Goal: Contribute content

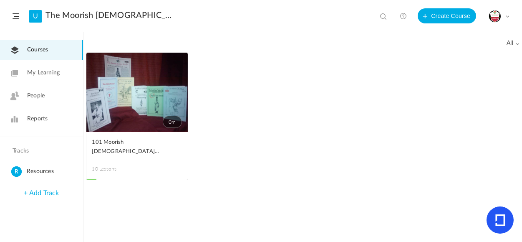
click at [144, 101] on link "0m" at bounding box center [136, 92] width 101 height 79
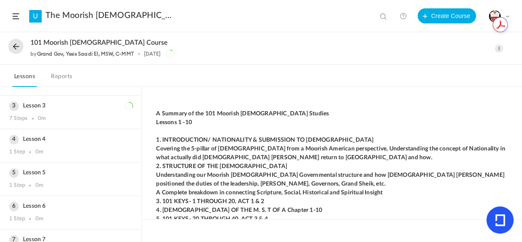
scroll to position [215, 0]
click at [68, 141] on div "Lesson 4 1 Step 0m" at bounding box center [71, 143] width 142 height 33
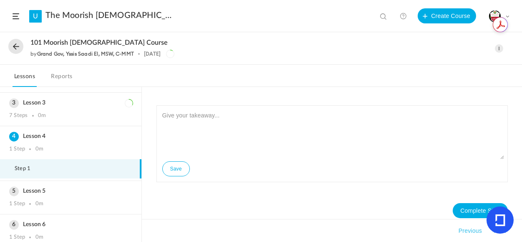
drag, startPoint x: 519, startPoint y: 160, endPoint x: 521, endPoint y: 142, distance: 17.2
click at [521, 142] on div "Save Complete Step Takeaways Previous Next" at bounding box center [332, 164] width 380 height 155
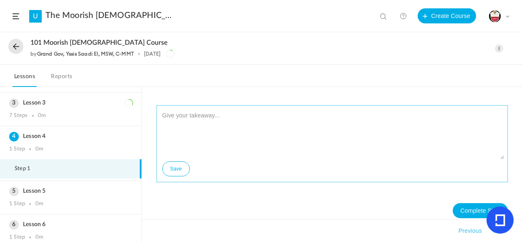
click at [269, 155] on textarea at bounding box center [332, 134] width 344 height 50
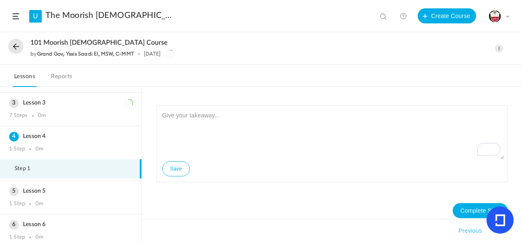
click at [500, 48] on span at bounding box center [499, 48] width 8 height 8
click at [438, 64] on link "Edit" at bounding box center [464, 66] width 79 height 15
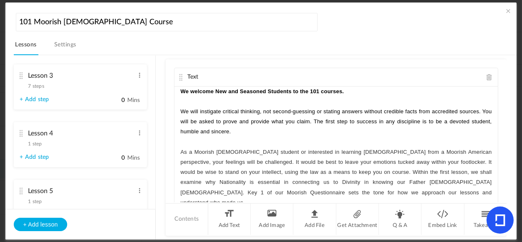
scroll to position [324, 0]
click at [38, 85] on span "7 steps" at bounding box center [36, 84] width 16 height 5
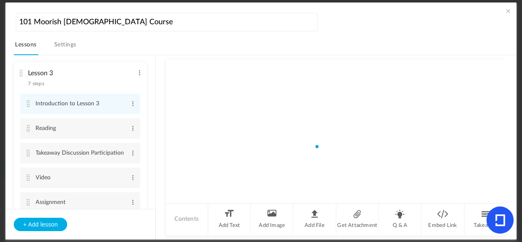
scroll to position [121, 0]
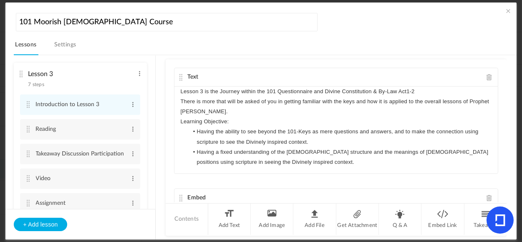
drag, startPoint x: 156, startPoint y: 83, endPoint x: 152, endPoint y: 100, distance: 17.4
click at [152, 100] on section "Lesson 1 8 steps Edit Delete Introduction to Lesson 1 Edit Delete 0" at bounding box center [266, 147] width 484 height 185
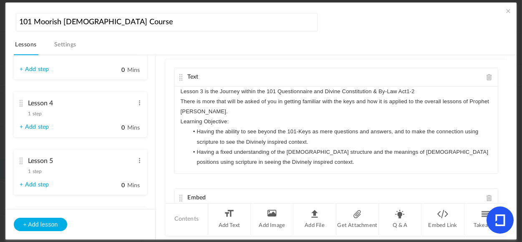
scroll to position [349, 0]
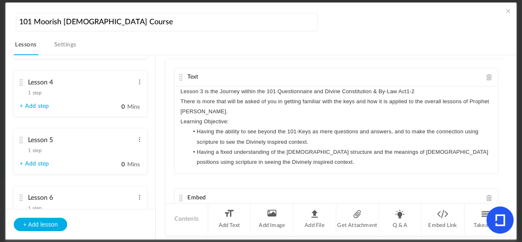
click at [23, 81] on cite at bounding box center [21, 82] width 6 height 7
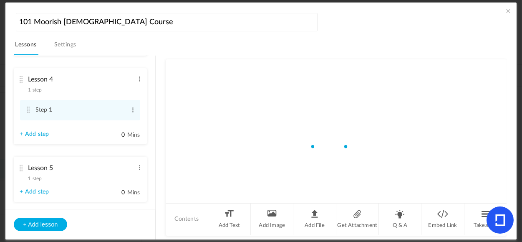
scroll to position [170, 0]
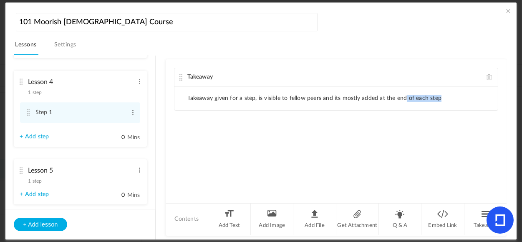
click at [406, 101] on ul "Takeaway given for a step, is visible to fellow peers and its mostly added at t…" at bounding box center [337, 98] width 324 height 24
click at [488, 78] on span at bounding box center [490, 77] width 6 height 6
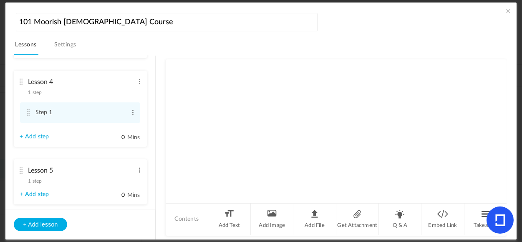
scroll to position [152, 0]
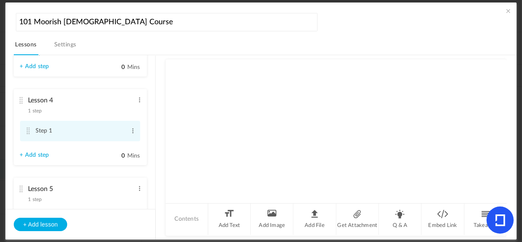
click at [28, 132] on cite at bounding box center [28, 130] width 6 height 7
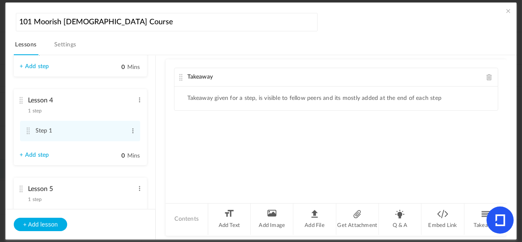
click at [489, 74] on span at bounding box center [490, 77] width 6 height 6
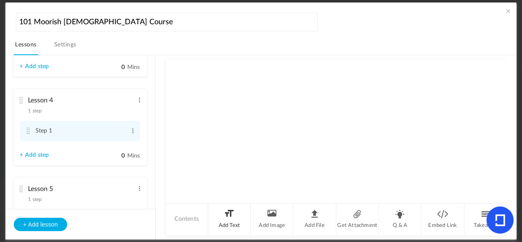
click at [228, 219] on li "Add Text" at bounding box center [229, 218] width 43 height 31
click at [223, 106] on div at bounding box center [337, 117] width 324 height 63
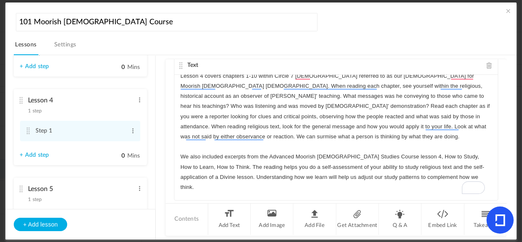
scroll to position [0, 0]
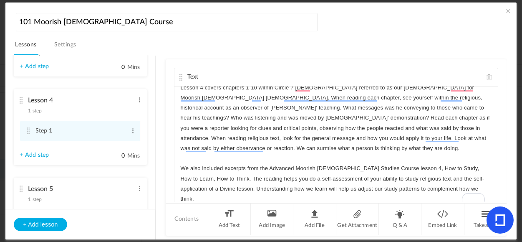
click at [193, 74] on span "Text" at bounding box center [193, 77] width 11 height 6
click at [182, 76] on cite at bounding box center [181, 77] width 6 height 7
click at [130, 132] on span at bounding box center [133, 131] width 6 height 8
click at [113, 143] on link "Edit" at bounding box center [119, 144] width 33 height 10
click at [29, 132] on cite at bounding box center [28, 130] width 6 height 7
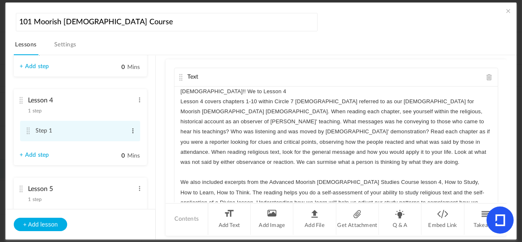
click at [130, 131] on span at bounding box center [133, 131] width 6 height 8
click at [107, 145] on link "Edit" at bounding box center [119, 144] width 33 height 10
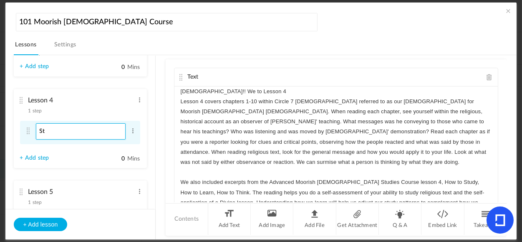
type input "S"
paste input "About Lesson 4"
type input "About Lesson 4"
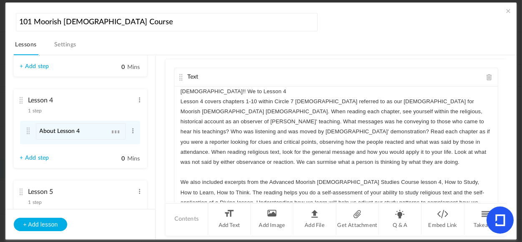
click at [64, 172] on ul "Lesson 1 8 steps Edit Delete Introduction to Lesson 1 Edit Delete Reading 1 Edi…" at bounding box center [80, 132] width 150 height 153
click at [28, 129] on cite at bounding box center [28, 130] width 6 height 7
click at [179, 77] on cite at bounding box center [181, 77] width 6 height 7
click at [183, 76] on cite at bounding box center [181, 77] width 6 height 7
click at [182, 76] on cite at bounding box center [181, 77] width 6 height 7
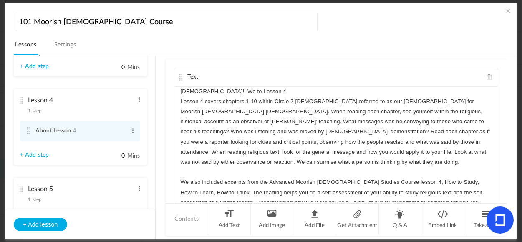
click at [197, 75] on span "Text" at bounding box center [193, 77] width 11 height 6
click at [206, 76] on div "Text" at bounding box center [337, 77] width 324 height 18
click at [34, 157] on link "+ Add step" at bounding box center [34, 155] width 29 height 7
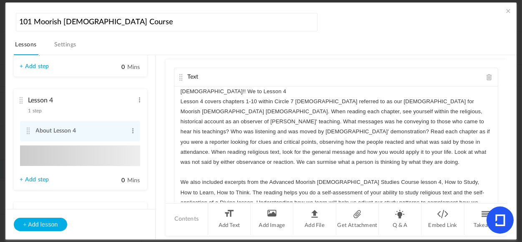
type input "Step 2"
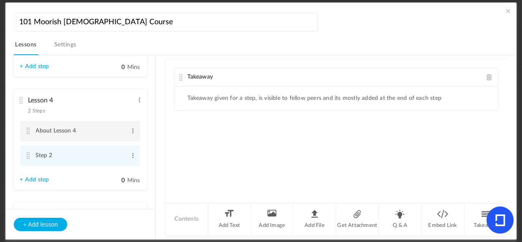
click at [26, 131] on cite at bounding box center [28, 130] width 6 height 7
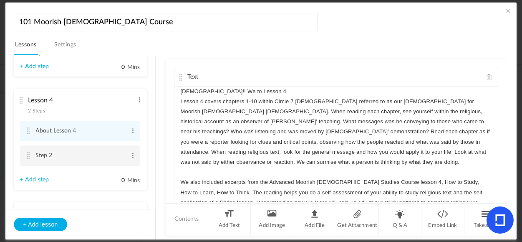
click at [28, 157] on cite at bounding box center [28, 155] width 6 height 7
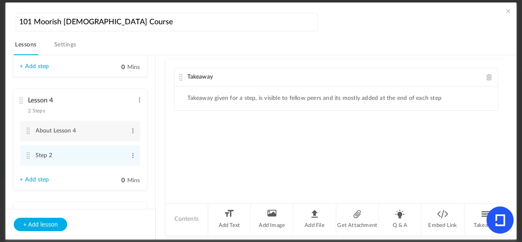
click at [182, 79] on cite at bounding box center [181, 77] width 6 height 7
click at [27, 134] on cite at bounding box center [28, 130] width 6 height 7
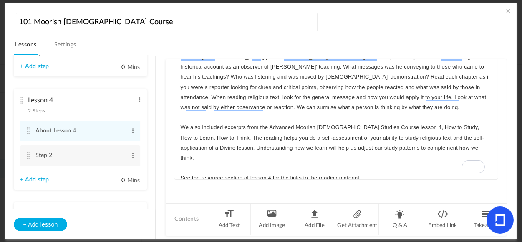
scroll to position [33, 0]
click at [189, 173] on p "See the resource section of lesson 4 for the links to the reading material." at bounding box center [337, 178] width 312 height 10
click at [306, 173] on p "See below the resource section of lesson 4 for the links to the reading materia…" at bounding box center [337, 178] width 312 height 10
drag, startPoint x: 266, startPoint y: 167, endPoint x: 190, endPoint y: 166, distance: 75.6
click at [190, 173] on p "See below the resource section of lesson 4 links to the reading material." at bounding box center [337, 178] width 312 height 10
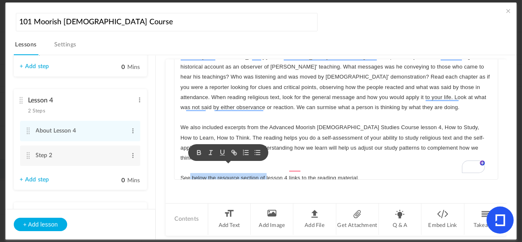
click at [198, 173] on p "See below the resource section of lesson 4 links to the reading material." at bounding box center [337, 178] width 312 height 10
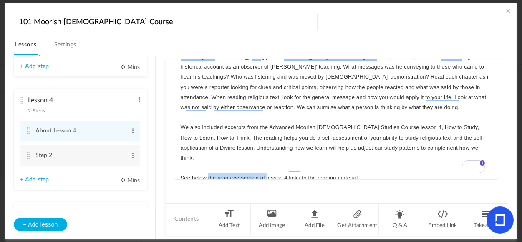
drag, startPoint x: 208, startPoint y: 167, endPoint x: 266, endPoint y: 166, distance: 58.5
click at [266, 173] on p "See below the resource section of lesson 4 links to the reading material." at bounding box center [337, 178] width 312 height 10
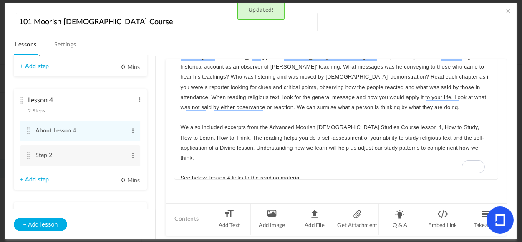
click at [333, 173] on p "See below, lesson 4 links to the reading material." at bounding box center [337, 178] width 312 height 10
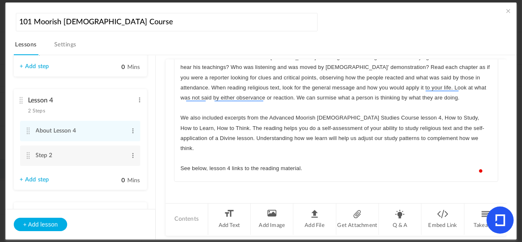
scroll to position [29, 0]
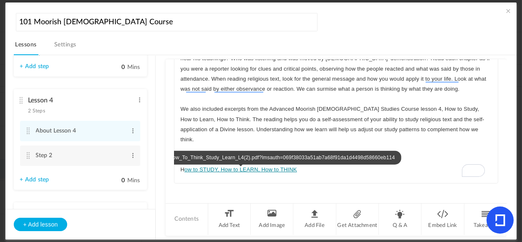
click at [193, 166] on link "ow to STUDY, How to LEARN, How to THINK" at bounding box center [241, 169] width 113 height 6
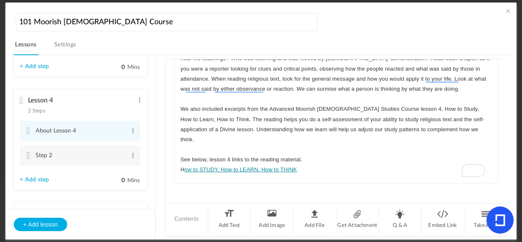
click at [310, 175] on p "To enrich screen reader interactions, please activate Accessibility in Grammarl…" at bounding box center [337, 180] width 312 height 10
click at [300, 165] on p "H ow to STUDY, How to LEARN, How to THINK" at bounding box center [337, 170] width 312 height 10
click at [311, 175] on p "To enrich screen reader interactions, please activate Accessibility in Grammarl…" at bounding box center [337, 180] width 312 height 10
click at [298, 165] on p "H ow to STUDY, How to LEARN, How to THINK" at bounding box center [337, 170] width 312 height 10
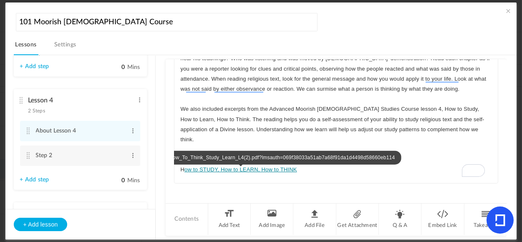
click at [193, 166] on link "ow to STUDY, How to LEARN, How to THINK" at bounding box center [241, 169] width 113 height 6
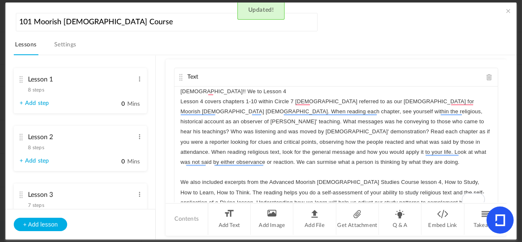
scroll to position [61, 0]
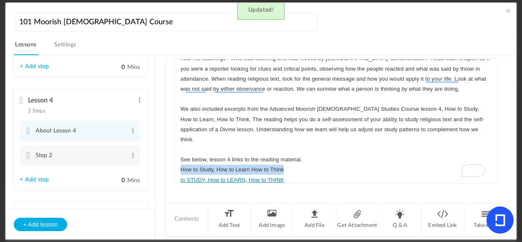
click at [168, 160] on div "Text Islam!! We to Lesson 4 Lesson 4 covers chapters 1-10 within Circle 7 Koran…" at bounding box center [337, 147] width 342 height 176
click at [356, 213] on li "Get Attachment" at bounding box center [358, 218] width 43 height 31
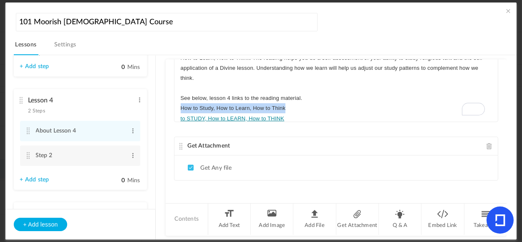
drag, startPoint x: 295, startPoint y: 98, endPoint x: 179, endPoint y: 99, distance: 115.7
click at [177, 98] on div "Islam!! We to Lesson 4 Lesson 4 covers chapters 1-10 within Circle 7 Koran refe…" at bounding box center [337, 58] width 324 height 125
click at [204, 84] on icon "button" at bounding box center [203, 84] width 3 height 2
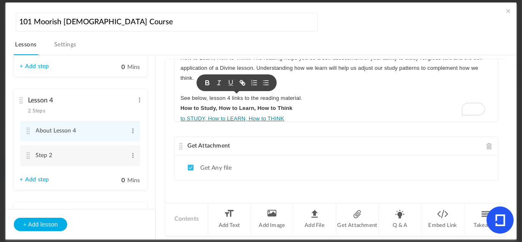
click at [243, 84] on icon "button" at bounding box center [243, 83] width 3 height 3
click at [299, 103] on p "How to Study, How to Learn, How to Think" at bounding box center [337, 108] width 312 height 10
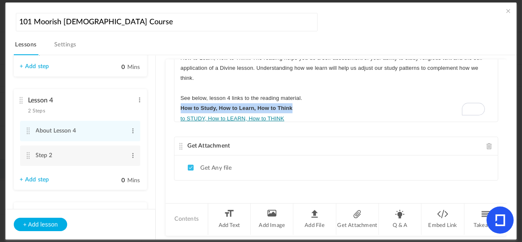
drag, startPoint x: 301, startPoint y: 99, endPoint x: 181, endPoint y: 94, distance: 120.0
click at [181, 103] on p "How to Study, How to Learn, How to Think" at bounding box center [337, 108] width 312 height 10
click at [243, 82] on icon "button" at bounding box center [243, 83] width 3 height 3
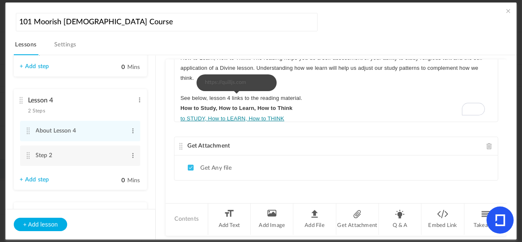
click at [305, 114] on p "to STUDY, How to LEARN, How to THINK" at bounding box center [337, 119] width 312 height 10
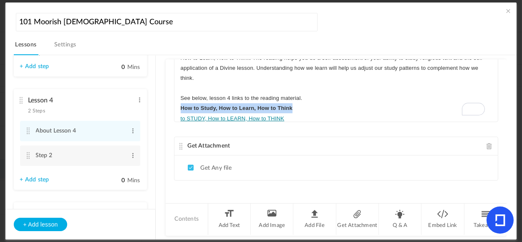
drag, startPoint x: 297, startPoint y: 96, endPoint x: 159, endPoint y: 96, distance: 138.2
click at [159, 96] on section "Lesson 1 8 steps Edit Delete Introduction to Lesson 1 Edit Delete 0" at bounding box center [266, 147] width 484 height 185
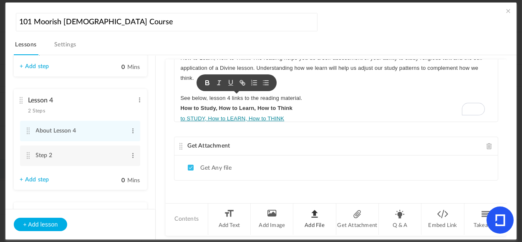
click at [316, 217] on li "Add File" at bounding box center [315, 218] width 43 height 31
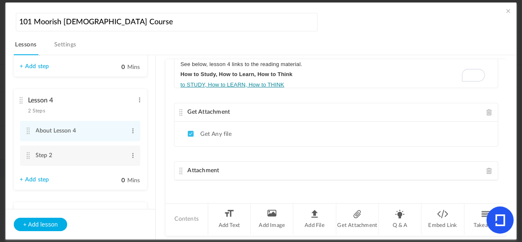
click at [274, 80] on p "to STUDY, How to LEARN, How to THINK" at bounding box center [337, 85] width 312 height 10
drag, startPoint x: 300, startPoint y: 66, endPoint x: 180, endPoint y: 62, distance: 120.4
click at [180, 62] on div "Islam!! We to Lesson 4 Lesson 4 covers chapters 1-10 within Circle 7 Koran refe…" at bounding box center [337, 24] width 324 height 125
click at [357, 211] on li "Get Attachment" at bounding box center [358, 218] width 43 height 31
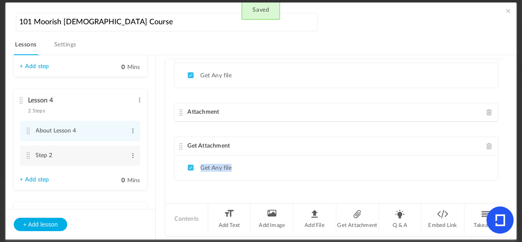
drag, startPoint x: 505, startPoint y: 161, endPoint x: 506, endPoint y: 147, distance: 14.2
click at [506, 147] on div "Lesson 1 8 steps Edit Delete Introduction to Lesson 1 Edit Delete" at bounding box center [266, 147] width 504 height 185
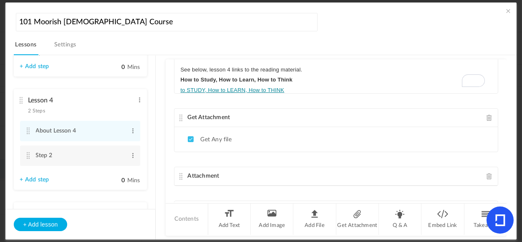
scroll to position [107, 0]
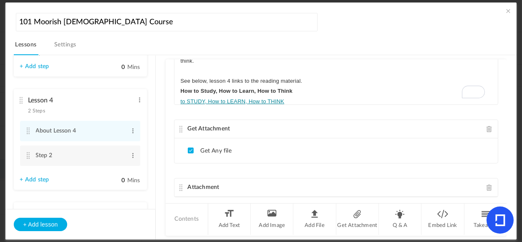
click at [208, 147] on li "Get Any file" at bounding box center [210, 151] width 44 height 8
click at [200, 130] on span "Get Attachment" at bounding box center [209, 129] width 43 height 6
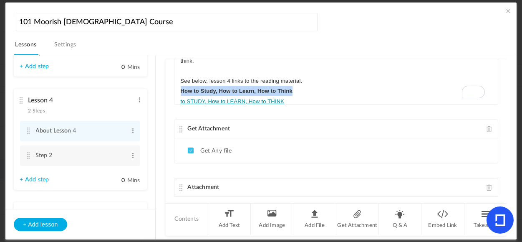
drag, startPoint x: 294, startPoint y: 80, endPoint x: 181, endPoint y: 81, distance: 112.8
click at [181, 86] on p "How to Study, How to Learn, How to Think" at bounding box center [337, 91] width 312 height 10
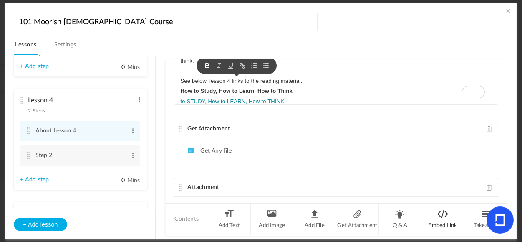
click at [436, 214] on li "Embed Link" at bounding box center [443, 218] width 43 height 31
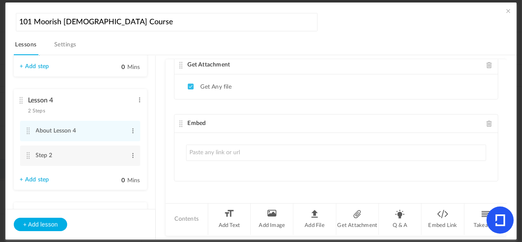
click at [485, 125] on div "Embed" at bounding box center [337, 123] width 324 height 18
click at [487, 122] on span at bounding box center [490, 123] width 6 height 6
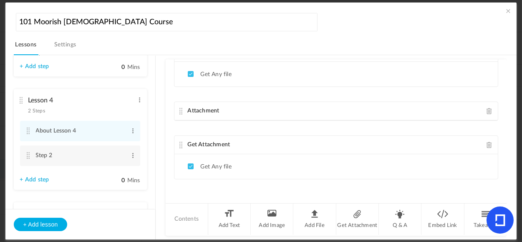
scroll to position [182, 0]
click at [482, 147] on div "Get Attachment" at bounding box center [337, 146] width 324 height 18
click at [487, 143] on span at bounding box center [490, 146] width 6 height 6
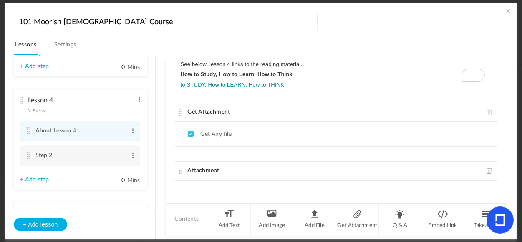
click at [487, 169] on span at bounding box center [490, 170] width 6 height 6
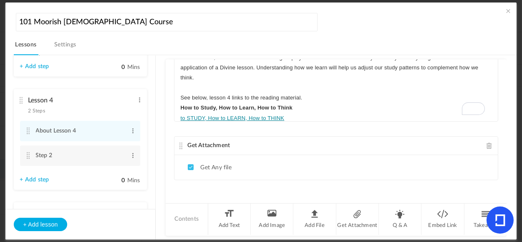
click at [487, 146] on span at bounding box center [490, 145] width 6 height 6
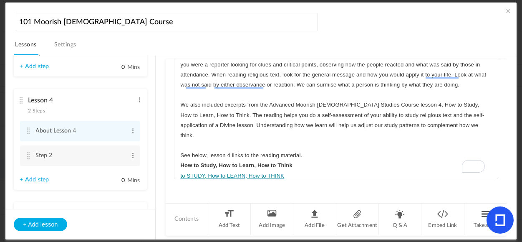
scroll to position [33, 0]
drag, startPoint x: 309, startPoint y: 157, endPoint x: 180, endPoint y: 155, distance: 128.2
click at [181, 161] on p "How to Study, How to Learn, How to Think" at bounding box center [337, 166] width 312 height 10
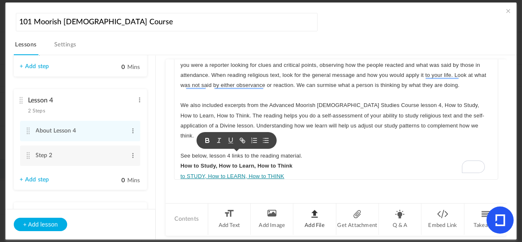
click at [312, 213] on li "Add File" at bounding box center [315, 218] width 43 height 31
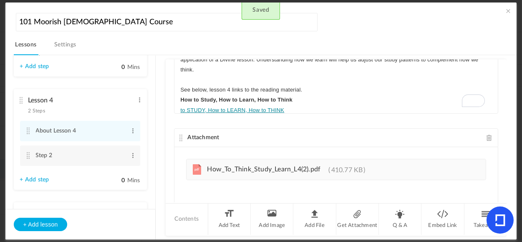
scroll to position [0, 0]
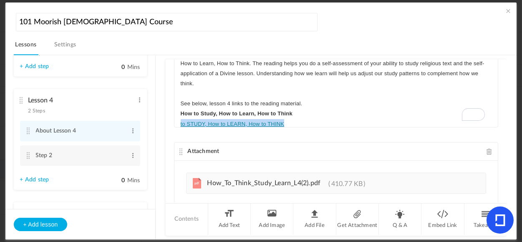
drag, startPoint x: 291, startPoint y: 114, endPoint x: 176, endPoint y: 116, distance: 114.9
click at [177, 116] on div "Islam!! We to Lesson 4 Lesson 4 covers chapters 1-10 within Circle 7 Koran refe…" at bounding box center [337, 64] width 324 height 125
drag, startPoint x: 229, startPoint y: 114, endPoint x: 178, endPoint y: 117, distance: 51.0
click at [178, 117] on div "Islam!! We to Lesson 4 Lesson 4 covers chapters 1-10 within Circle 7 Koran refe…" at bounding box center [337, 64] width 324 height 125
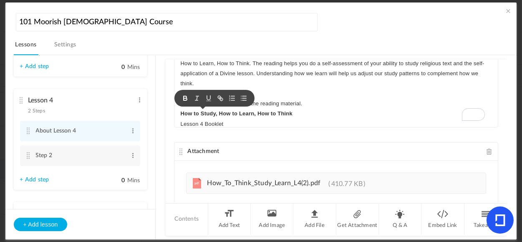
click at [187, 102] on button "button" at bounding box center [186, 98] width 12 height 10
click at [314, 214] on li "Add File" at bounding box center [315, 218] width 43 height 31
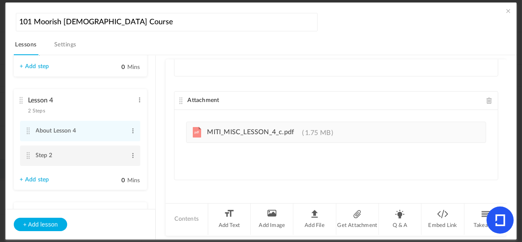
click at [29, 159] on cite at bounding box center [28, 155] width 6 height 7
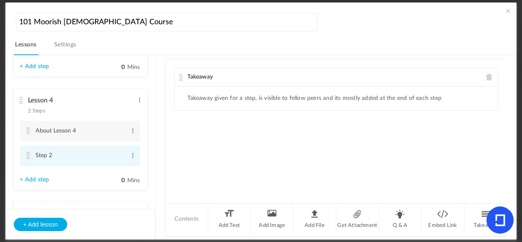
click at [28, 156] on cite at bounding box center [28, 155] width 6 height 7
click at [212, 98] on li "Takeaway given for a step, is visible to fellow peers and its mostly added at t…" at bounding box center [315, 98] width 254 height 7
click at [446, 97] on ul "Takeaway given for a step, is visible to fellow peers and its mostly added at t…" at bounding box center [337, 98] width 324 height 24
click at [443, 97] on ul "Takeaway given for a step, is visible to fellow peers and its mostly added at t…" at bounding box center [337, 98] width 324 height 24
click at [369, 95] on li "Takeaway given for a step, is visible to fellow peers and its mostly added at t…" at bounding box center [315, 98] width 254 height 7
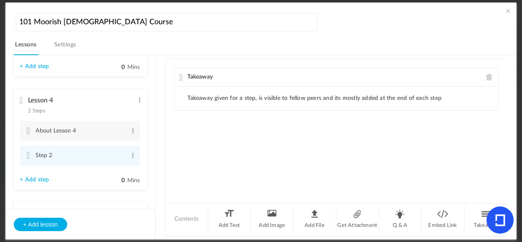
click at [207, 99] on li "Takeaway given for a step, is visible to fellow peers and its mostly added at t…" at bounding box center [315, 98] width 254 height 7
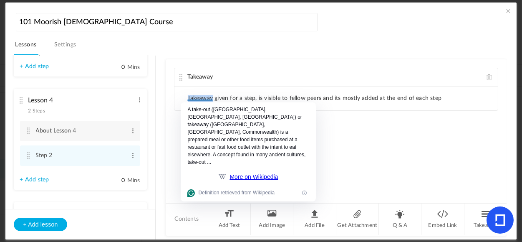
click at [207, 99] on li "Takeaway given for a step, is visible to fellow peers and its mostly added at t…" at bounding box center [315, 98] width 254 height 7
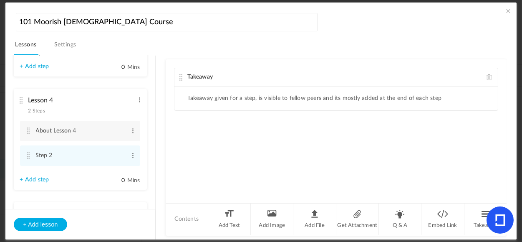
click at [445, 97] on ul "Takeaway given for a step, is visible to fellow peers and its mostly added at t…" at bounding box center [337, 98] width 324 height 24
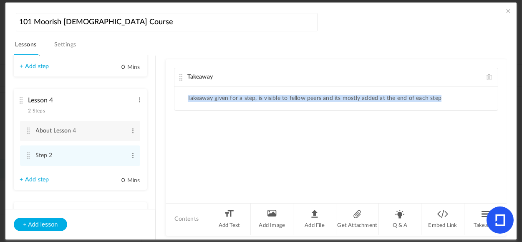
drag, startPoint x: 445, startPoint y: 97, endPoint x: 195, endPoint y: 86, distance: 250.0
click at [194, 88] on ul "Takeaway given for a step, is visible to fellow peers and its mostly added at t…" at bounding box center [337, 98] width 324 height 24
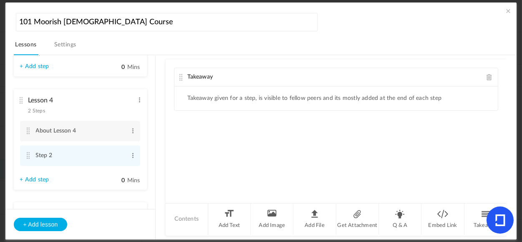
click at [424, 163] on div "Takeaway Takeaway given for a step, is visible to fellow peers and its mostly a…" at bounding box center [337, 130] width 342 height 143
click at [228, 217] on li "Add Text" at bounding box center [229, 218] width 43 height 31
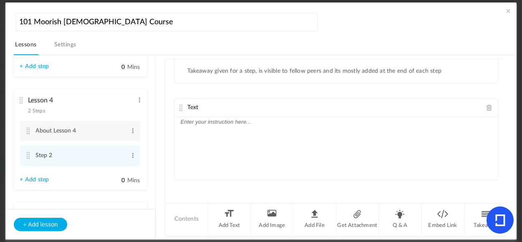
drag, startPoint x: 506, startPoint y: 132, endPoint x: 505, endPoint y: 110, distance: 21.3
click at [505, 110] on div "Lesson 1 8 steps Edit Delete Introduction to Lesson 1 Edit Delete" at bounding box center [266, 147] width 504 height 185
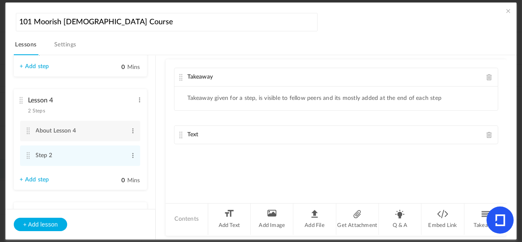
scroll to position [0, 0]
drag, startPoint x: 181, startPoint y: 106, endPoint x: 182, endPoint y: 59, distance: 47.2
click at [182, 59] on div "Takeaway Takeaway given for a step, is visible to fellow peers and its mostly a…" at bounding box center [337, 130] width 342 height 143
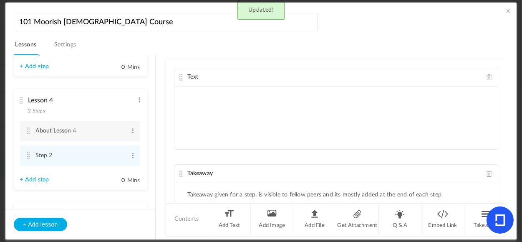
click at [264, 108] on p at bounding box center [337, 111] width 312 height 10
click at [210, 95] on p "To enrich screen reader interactions, please activate Accessibility in Grammarl…" at bounding box center [337, 91] width 312 height 10
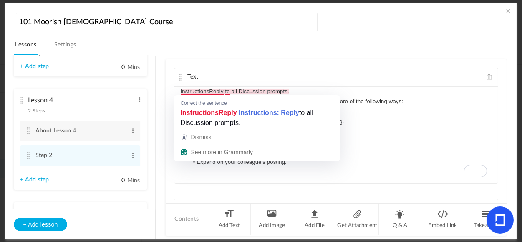
click at [210, 94] on p "InstructionsReply to all Discussion prompts." at bounding box center [337, 91] width 312 height 10
click at [202, 91] on p "InstructionsReply to all Discussion prompts." at bounding box center [337, 91] width 312 height 10
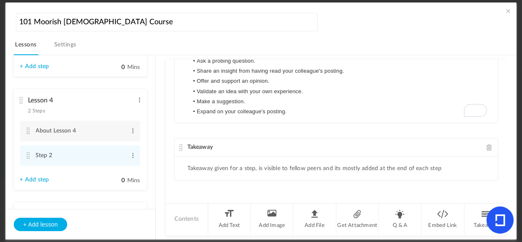
scroll to position [52, 0]
click at [320, 112] on li "Expand on your colleague's posting." at bounding box center [340, 110] width 303 height 10
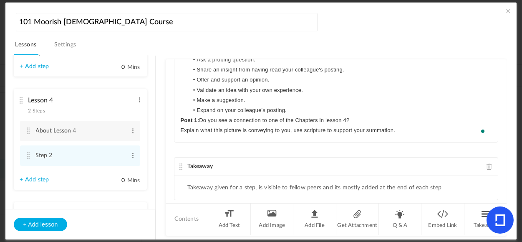
scroll to position [0, 0]
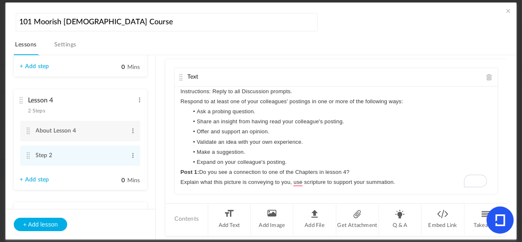
click at [297, 161] on li "Expand on your colleague's posting." at bounding box center [340, 162] width 303 height 10
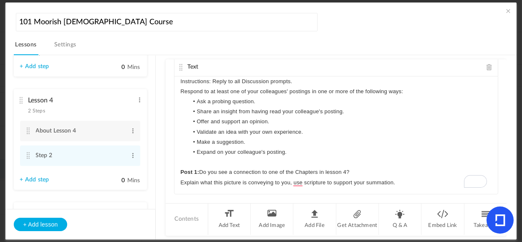
scroll to position [40, 0]
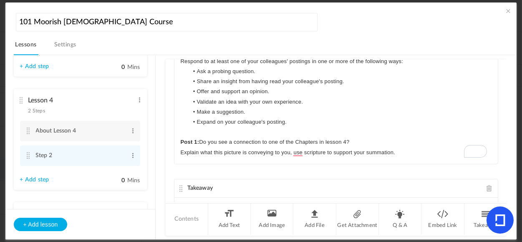
click at [300, 152] on p "Explain what this picture is conveying to you, use scripture to support your su…" at bounding box center [337, 152] width 312 height 10
click at [420, 150] on p "Explain what this picture is conveying to you, and use scripture to support you…" at bounding box center [337, 152] width 312 height 10
click at [268, 215] on li "Add Image" at bounding box center [272, 218] width 43 height 31
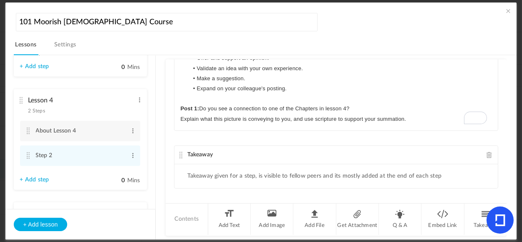
scroll to position [64, 0]
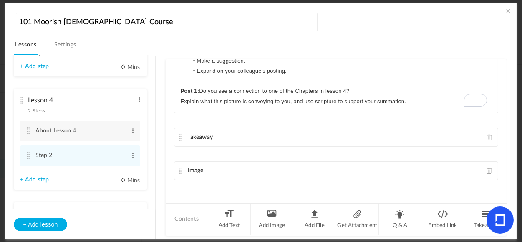
drag, startPoint x: 182, startPoint y: 113, endPoint x: 187, endPoint y: 182, distance: 69.1
click at [186, 189] on div "Text Instructions: Reply to all Discussion prompts. Respond to at least one of …" at bounding box center [337, 130] width 342 height 143
click at [456, 186] on div "Text Instructions: Reply to all Discussion prompts. Respond to at least one of …" at bounding box center [337, 130] width 342 height 143
click at [238, 169] on div "Image" at bounding box center [337, 171] width 324 height 18
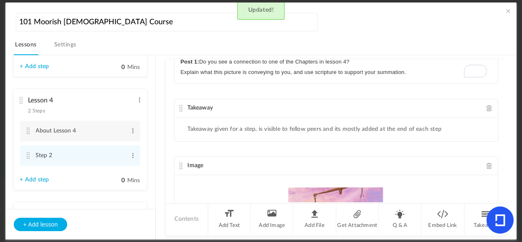
click at [487, 106] on span at bounding box center [490, 108] width 6 height 6
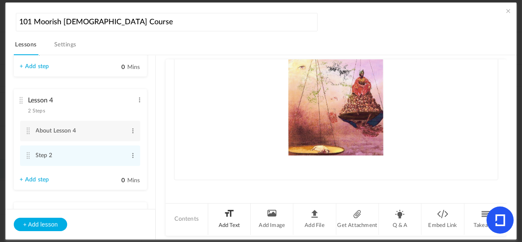
click at [229, 216] on li "Add Text" at bounding box center [229, 218] width 43 height 31
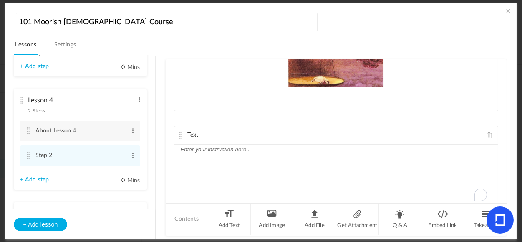
click at [224, 161] on div "To enrich screen reader interactions, please activate Accessibility in Grammarl…" at bounding box center [337, 175] width 324 height 63
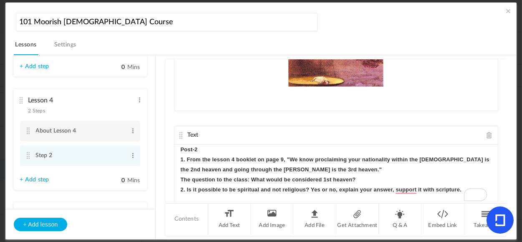
click at [350, 170] on p "1. From the lesson 4 booklet on page 9, "We know proclaiming your nationality w…" at bounding box center [337, 165] width 312 height 20
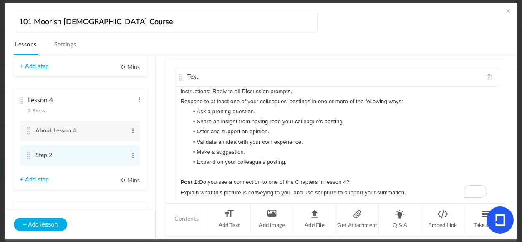
click at [290, 93] on p "Instructions: Reply to all Discussion prompts." at bounding box center [337, 91] width 312 height 10
click at [302, 91] on p "Instructions: Reply to all Discussion prompts." at bounding box center [337, 91] width 312 height 10
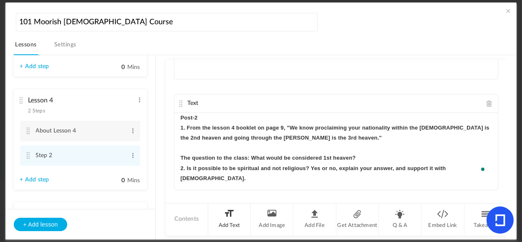
click at [228, 219] on li "Add Text" at bounding box center [229, 218] width 43 height 31
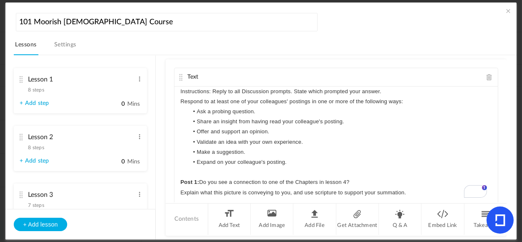
scroll to position [61, 0]
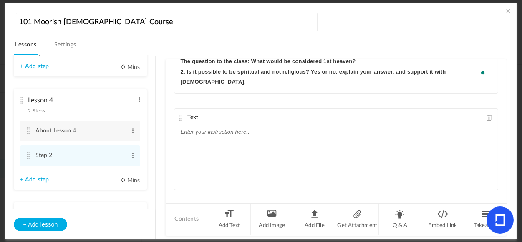
click at [487, 114] on span at bounding box center [490, 117] width 6 height 6
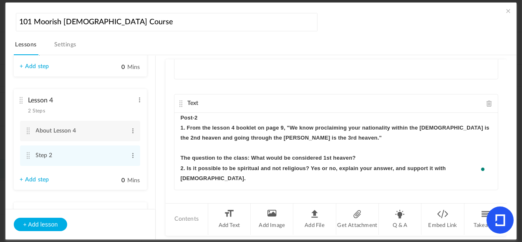
click at [475, 167] on p "2. Is it possible to be spiritual and not religious? Yes or no, explain your an…" at bounding box center [337, 173] width 312 height 20
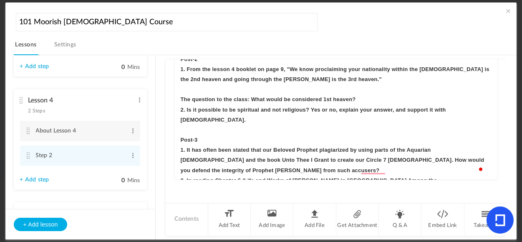
scroll to position [12, 0]
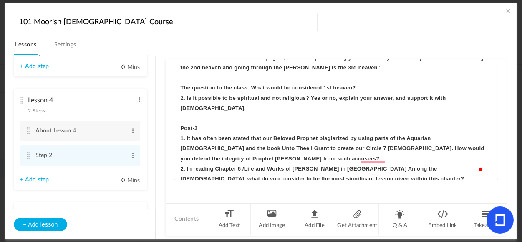
click at [323, 171] on p "2. In reading Chapter 6 /Life and Works of Jesus in India Among the Moslems, wh…" at bounding box center [337, 174] width 312 height 20
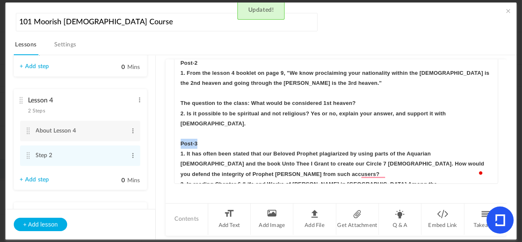
drag, startPoint x: 209, startPoint y: 134, endPoint x: 174, endPoint y: 131, distance: 35.2
click at [175, 131] on div "Post-2 1. From the lesson 4 booklet on page 9, "We know proclaiming your nation…" at bounding box center [337, 120] width 324 height 125
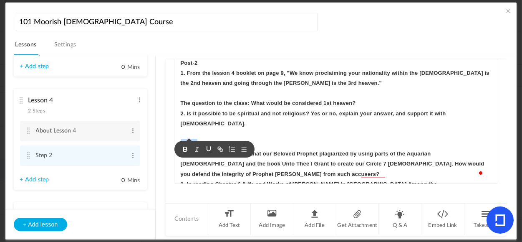
click at [209, 148] on icon "button" at bounding box center [209, 149] width 8 height 8
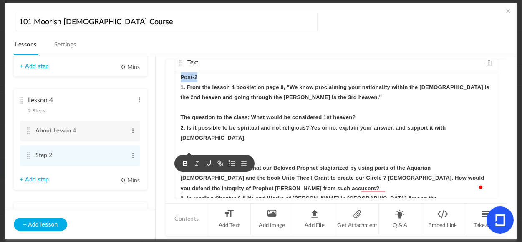
drag, startPoint x: 205, startPoint y: 65, endPoint x: 177, endPoint y: 60, distance: 28.8
click at [177, 60] on div "Text Instructions: Reply to all Discussion prompts. State which prompted your a…" at bounding box center [337, 130] width 342 height 143
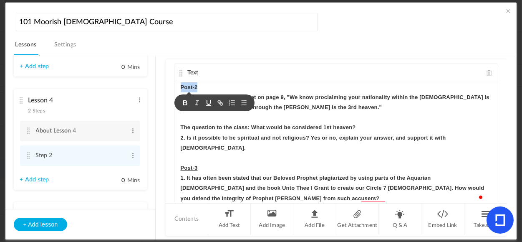
click at [207, 105] on rect "button" at bounding box center [208, 105] width 5 height 0
click at [315, 153] on p "To enrich screen reader interactions, please activate Accessibility in Grammarl…" at bounding box center [337, 158] width 312 height 10
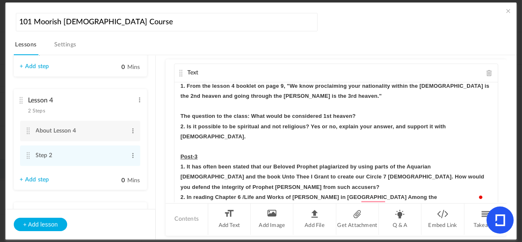
scroll to position [0, 0]
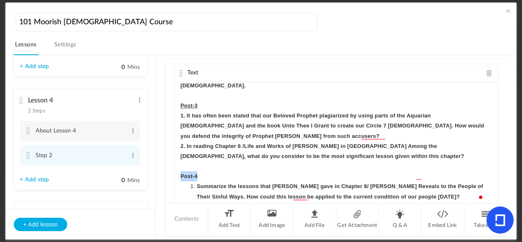
drag, startPoint x: 205, startPoint y: 164, endPoint x: 175, endPoint y: 166, distance: 30.6
click at [175, 166] on div "Post-2 1. From the lesson 4 booklet on page 9, "We know proclaiming your nation…" at bounding box center [337, 144] width 324 height 125
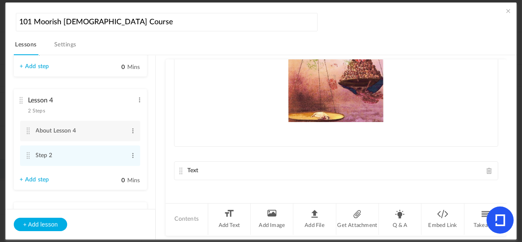
drag, startPoint x: 193, startPoint y: 165, endPoint x: 189, endPoint y: 167, distance: 4.9
click at [189, 167] on div "Text Post-2 1. From the lesson 4 booklet on page 9, "We know proclaiming your n…" at bounding box center [336, 170] width 325 height 19
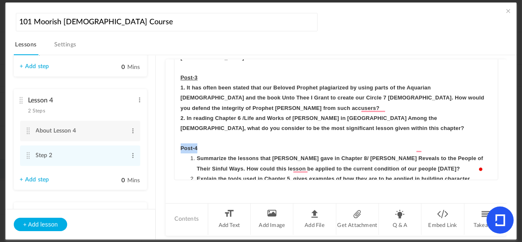
drag, startPoint x: 198, startPoint y: 137, endPoint x: 179, endPoint y: 136, distance: 19.7
click at [179, 136] on div "Post-2 1. From the lesson 4 booklet on page 9, "We know proclaiming your nation…" at bounding box center [337, 116] width 324 height 125
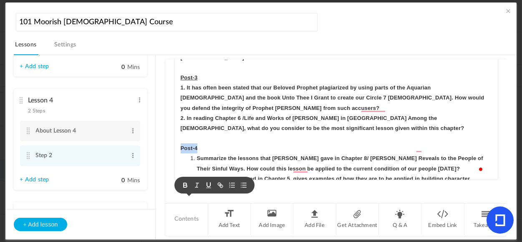
click at [206, 185] on icon "button" at bounding box center [209, 185] width 8 height 8
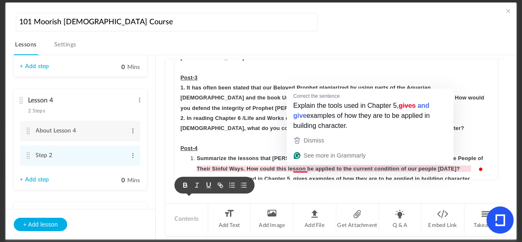
click at [299, 175] on strong "Explain the tools used in Chapter 5, gives examples of how they are to be appli…" at bounding box center [334, 178] width 275 height 6
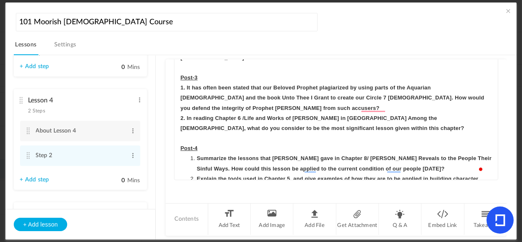
click at [350, 190] on div "Text Instructions: Reply to all Discussion prompts. State which prompted your a…" at bounding box center [337, 130] width 342 height 143
click at [484, 169] on span at bounding box center [482, 169] width 8 height 8
click at [203, 174] on li "Explain the tools used in Chapter 5, and give examples of how they are to be ap…" at bounding box center [340, 179] width 303 height 10
drag, startPoint x: 461, startPoint y: 161, endPoint x: 471, endPoint y: 156, distance: 10.6
click at [476, 175] on strong "Explain the tools used in Chapter 5, and give examples of how they are to be ap…" at bounding box center [338, 178] width 283 height 6
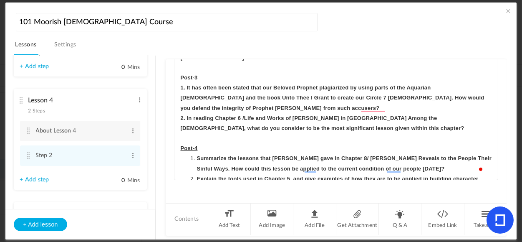
drag, startPoint x: 493, startPoint y: 129, endPoint x: 494, endPoint y: 167, distance: 38.0
click at [494, 167] on div "Text Instructions: Reply to all Discussion prompts. State which prompted your a…" at bounding box center [337, 130] width 342 height 143
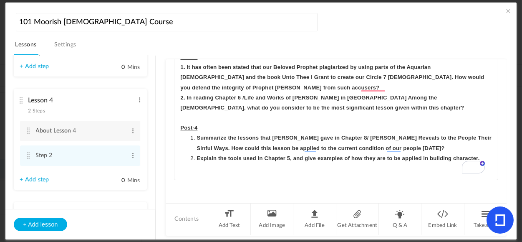
click at [192, 173] on p "﻿" at bounding box center [337, 178] width 312 height 10
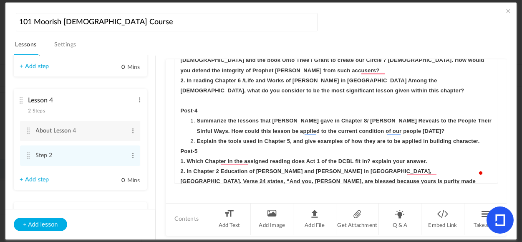
scroll to position [113, 0]
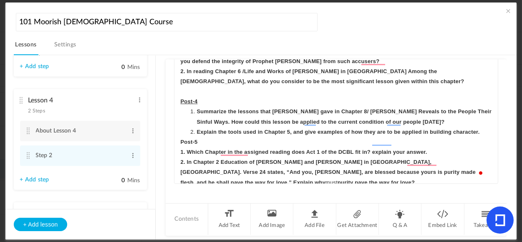
click at [480, 129] on strong "Explain the tools used in Chapter 5, and give examples of how they are to be ap…" at bounding box center [338, 132] width 283 height 6
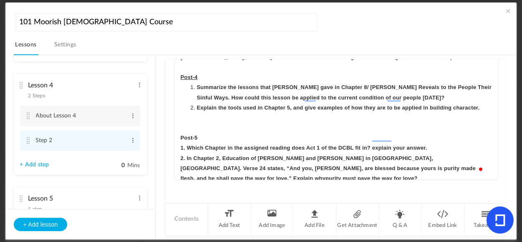
scroll to position [178, 0]
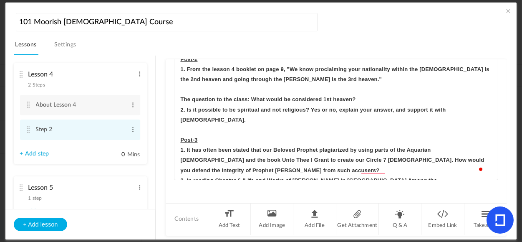
scroll to position [61, 0]
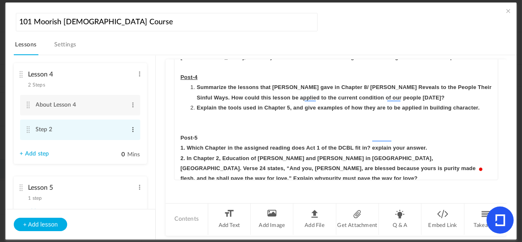
click at [130, 130] on span at bounding box center [133, 129] width 6 height 8
click at [113, 144] on link "Edit" at bounding box center [119, 143] width 33 height 10
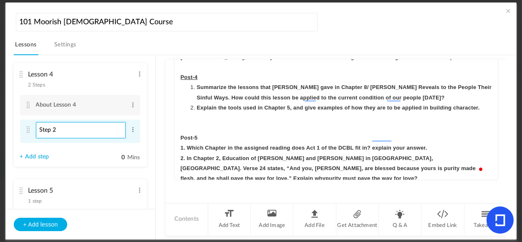
click at [76, 130] on input "Step 2" at bounding box center [81, 130] width 90 height 16
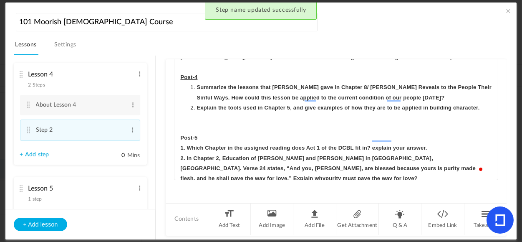
drag, startPoint x: 152, startPoint y: 115, endPoint x: 155, endPoint y: 98, distance: 17.8
click at [155, 98] on ul "Lesson 1 8 steps Edit Delete Introduction to Lesson 1 Edit Delete Reading 1 Edi…" at bounding box center [80, 132] width 150 height 153
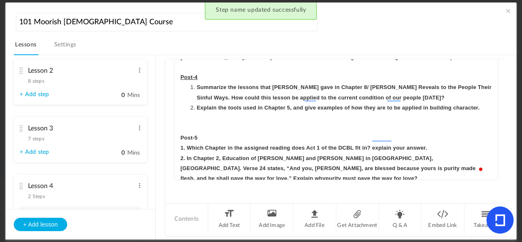
scroll to position [62, 0]
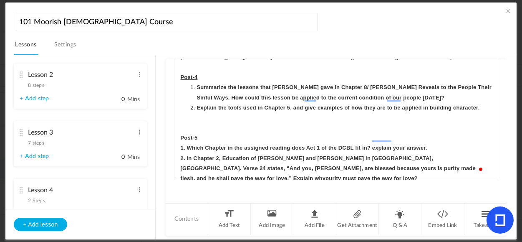
click at [38, 144] on span "7 steps" at bounding box center [36, 142] width 16 height 5
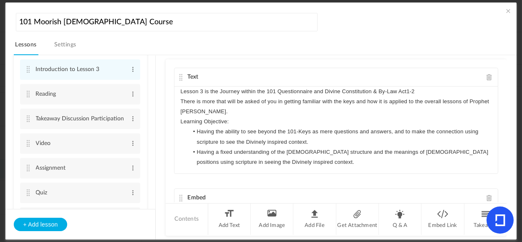
scroll to position [148, 0]
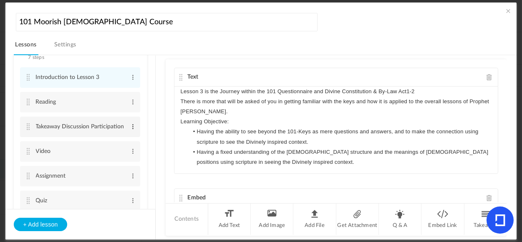
click at [130, 128] on span at bounding box center [133, 126] width 6 height 8
click at [118, 141] on link "Edit" at bounding box center [119, 140] width 33 height 10
click at [46, 125] on input "Takeaway Discussion Participation" at bounding box center [81, 127] width 90 height 16
click at [120, 129] on input "Takeaway Discussion Participation" at bounding box center [81, 127] width 90 height 16
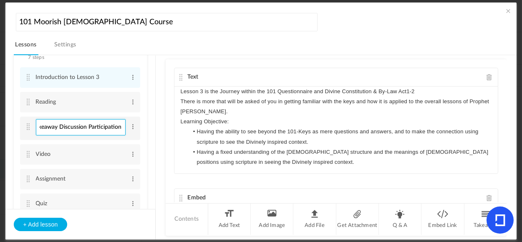
click at [110, 128] on input "Takeaway Discussion Participation" at bounding box center [81, 127] width 90 height 16
click at [110, 127] on input "Takeaway Discussion Participation" at bounding box center [81, 127] width 90 height 16
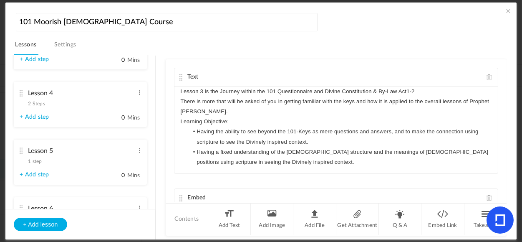
scroll to position [0, 0]
click at [32, 104] on span "2 Steps" at bounding box center [36, 103] width 17 height 5
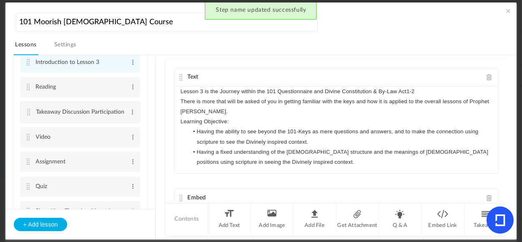
scroll to position [160, 0]
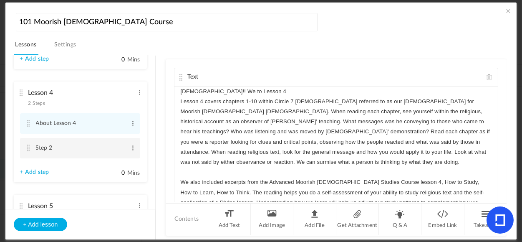
click at [24, 147] on li "Step 2 Edit Delete" at bounding box center [80, 148] width 120 height 20
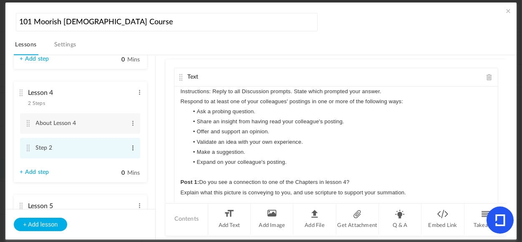
click at [130, 148] on span at bounding box center [133, 148] width 6 height 8
click at [109, 163] on link "Edit" at bounding box center [119, 162] width 33 height 10
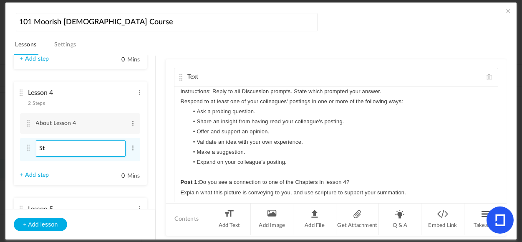
type input "S"
click at [105, 151] on input "Takeaway Disscussion Particpation" at bounding box center [81, 148] width 90 height 16
click at [71, 151] on input "Takeaway Disscussion Particpation" at bounding box center [81, 148] width 90 height 16
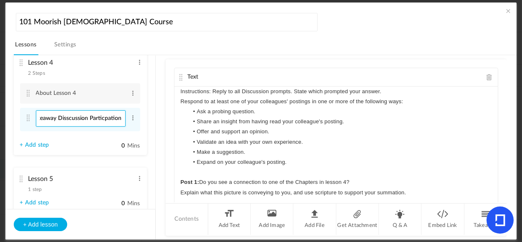
scroll to position [195, 0]
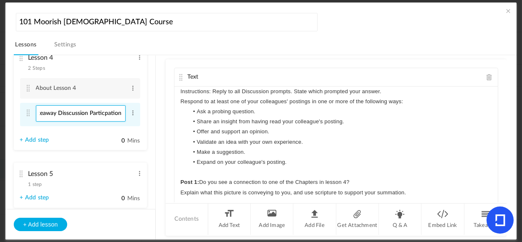
click at [89, 119] on input "Takeaway Disscussion Particpation" at bounding box center [81, 113] width 90 height 16
click at [106, 117] on input "Takeaway Disscussion Particpation" at bounding box center [81, 113] width 90 height 16
click at [119, 114] on input "Takeaway Disscussion Particpation" at bounding box center [81, 113] width 90 height 16
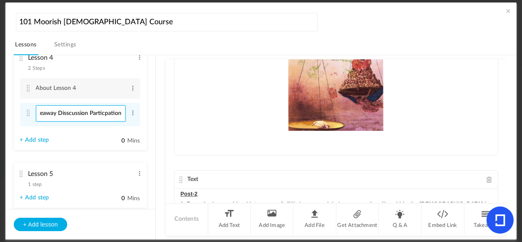
scroll to position [378, 0]
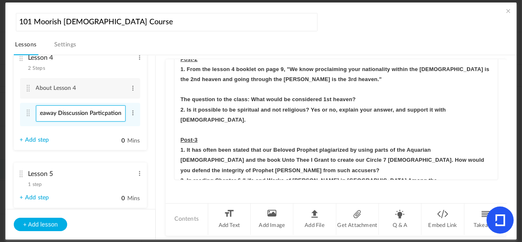
type input "Takeaway Disscussion Particpation"
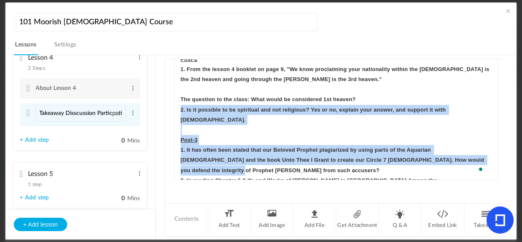
drag, startPoint x: 491, startPoint y: 96, endPoint x: 495, endPoint y: 135, distance: 39.1
click at [495, 146] on div "Text Instructions: Reply to all Discussion prompts. State which prompted your a…" at bounding box center [337, 130] width 342 height 143
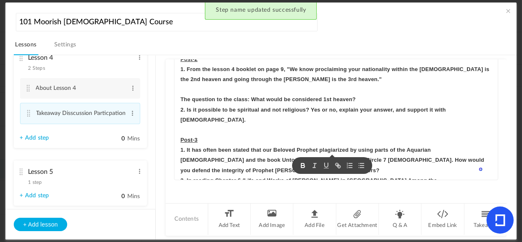
click at [494, 119] on div "Text Post-2 1. From the lesson 4 booklet on page 9, "We know proclaiming your n…" at bounding box center [336, 107] width 325 height 144
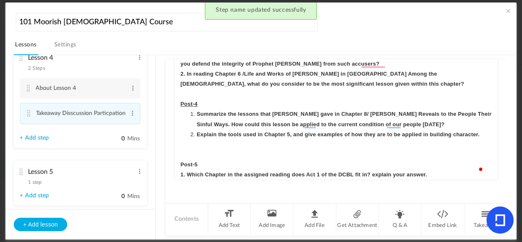
scroll to position [133, 0]
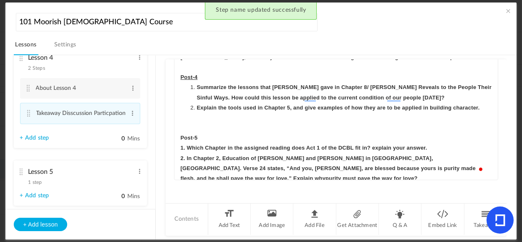
click at [227, 170] on p "2. In Chapter 2, Education of Mary and Elizabeth in Zoan, Egypt. Verse 24 state…" at bounding box center [337, 168] width 312 height 30
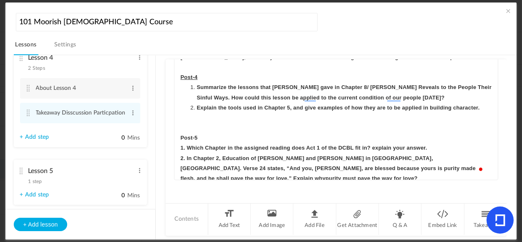
scroll to position [145, 0]
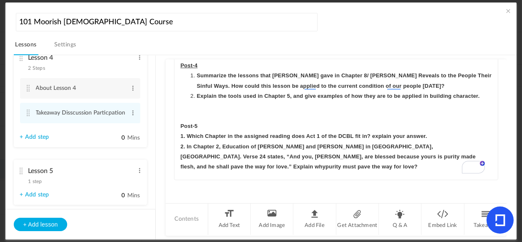
click at [315, 182] on p "Takeaway discussion Particiaption" at bounding box center [337, 187] width 312 height 10
click at [205, 183] on strong "Takeaway discussion Particiaption" at bounding box center [227, 186] width 92 height 6
click at [211, 183] on strong "Takeaway discussion Participation" at bounding box center [227, 186] width 92 height 6
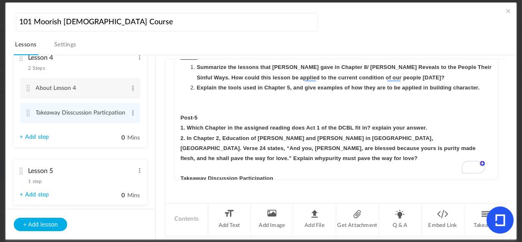
drag, startPoint x: 279, startPoint y: 176, endPoint x: 167, endPoint y: 184, distance: 112.6
click at [167, 184] on div "Text Instructions: Reply to all Discussion prompts. State which prompted your a…" at bounding box center [337, 130] width 342 height 143
copy strong "Takeaway Discussion Participation"
click at [132, 112] on span at bounding box center [133, 113] width 6 height 8
click at [118, 128] on link "Edit" at bounding box center [119, 127] width 33 height 10
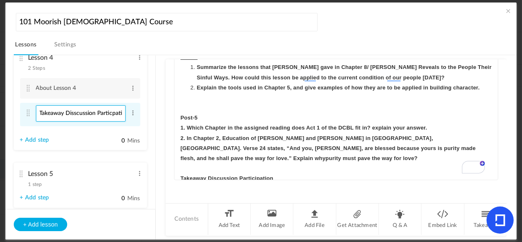
click at [117, 112] on input "Takeaway Disscussion Particpation" at bounding box center [81, 113] width 90 height 16
type input "T"
paste input "Takeaway Discussion Participation"
type input "Takeaway Discussion Participation"
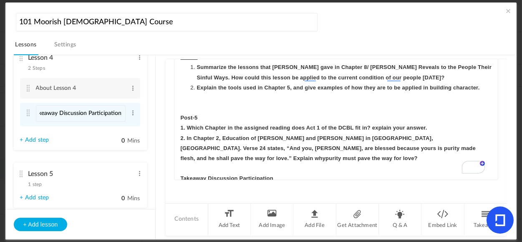
scroll to position [0, 0]
click at [80, 143] on li "Lesson 4 2 Steps Edit Delete About Lesson 4 Edit Delete Edit 0" at bounding box center [80, 98] width 133 height 104
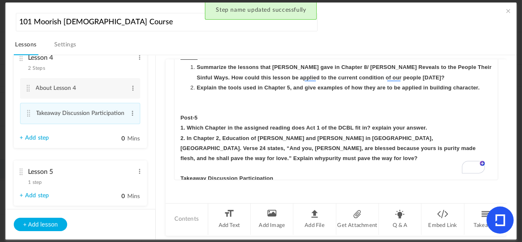
drag, startPoint x: 280, startPoint y: 167, endPoint x: 180, endPoint y: 168, distance: 99.8
click at [180, 168] on div "Post-2 1. From the lesson 4 booklet on page 9, "We know proclaiming your nation…" at bounding box center [337, 116] width 324 height 125
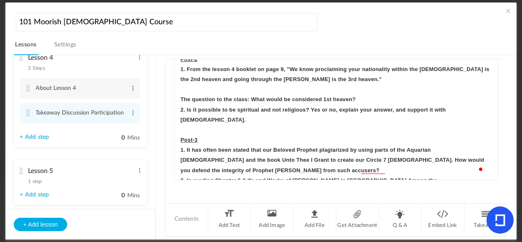
drag, startPoint x: 505, startPoint y: 172, endPoint x: 504, endPoint y: 132, distance: 40.1
click at [504, 132] on div "Lesson 1 8 steps Edit Delete Introduction to Lesson 1 Edit Delete" at bounding box center [266, 147] width 504 height 185
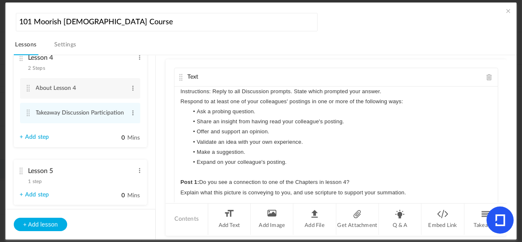
click at [179, 91] on div "Instructions: Reply to all Discussion prompts. State which prompted your answer…" at bounding box center [337, 144] width 324 height 117
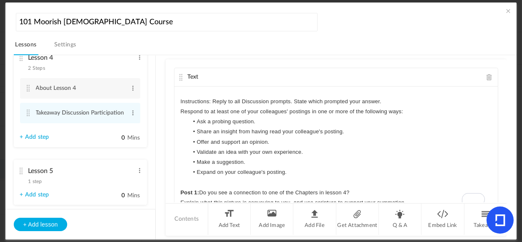
click at [206, 88] on p "To enrich screen reader interactions, please activate Accessibility in Grammarl…" at bounding box center [337, 91] width 312 height 10
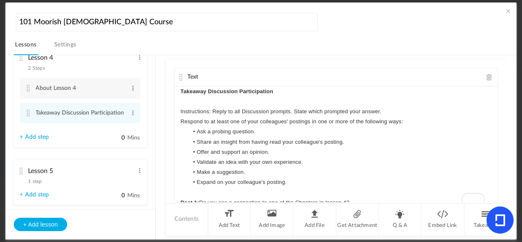
click at [30, 139] on link "+ Add step" at bounding box center [34, 137] width 29 height 7
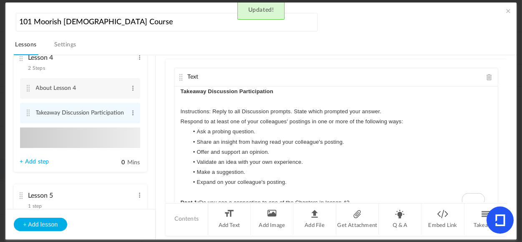
type input "Step 3"
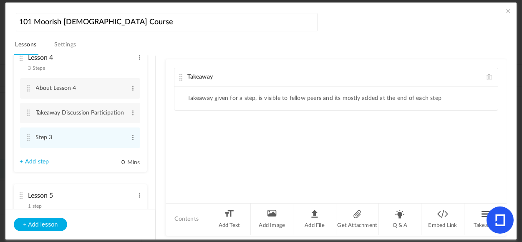
click at [487, 76] on span at bounding box center [490, 77] width 6 height 6
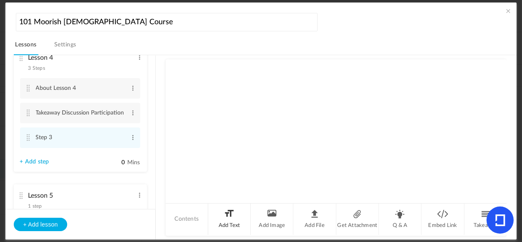
click at [226, 216] on li "Add Text" at bounding box center [229, 218] width 43 height 31
click at [213, 108] on div at bounding box center [337, 117] width 324 height 63
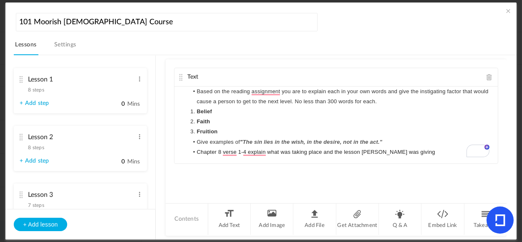
scroll to position [61, 0]
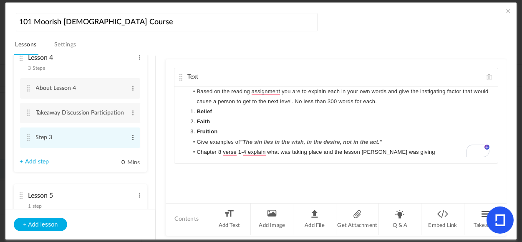
click at [132, 138] on span at bounding box center [133, 137] width 6 height 8
click at [112, 151] on link "Edit" at bounding box center [119, 151] width 33 height 10
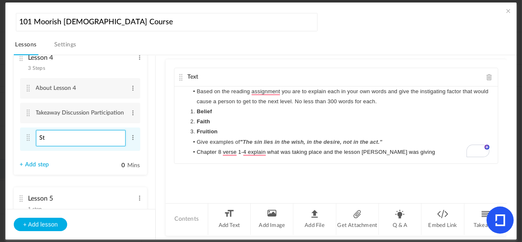
type input "S"
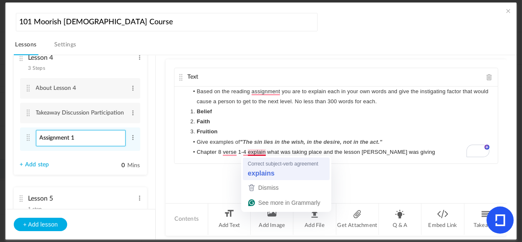
type input "Assignment 1"
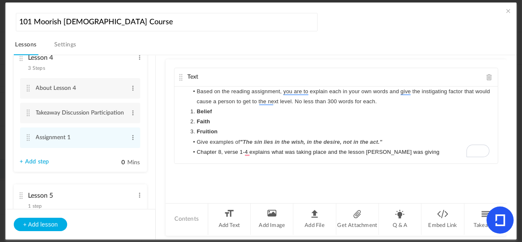
click at [197, 91] on li "Based on the reading assignment, you are to explain each in your own words and …" at bounding box center [340, 96] width 303 height 20
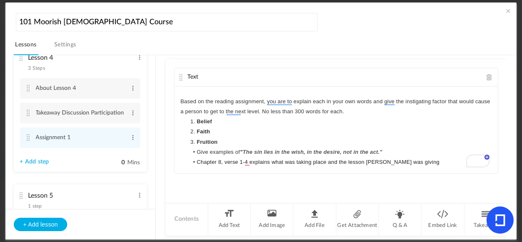
click at [201, 87] on p "To enrich screen reader interactions, please activate Accessibility in Grammarl…" at bounding box center [337, 91] width 312 height 10
drag, startPoint x: 229, startPoint y: 94, endPoint x: 175, endPoint y: 92, distance: 54.3
click at [175, 92] on div "Assignment 1 Based on the reading assignment, you are to explain each in your o…" at bounding box center [337, 129] width 324 height 87
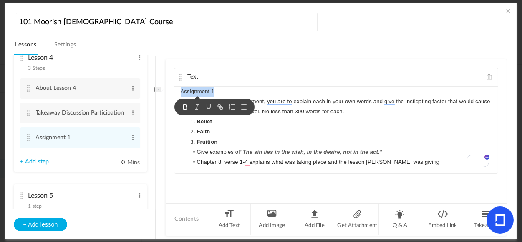
click at [183, 105] on icon "button" at bounding box center [186, 107] width 8 height 8
click at [208, 105] on icon "button" at bounding box center [209, 107] width 8 height 8
click at [274, 135] on li "Faith" at bounding box center [340, 132] width 303 height 10
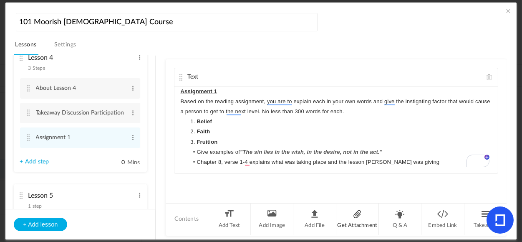
click at [359, 224] on li "Get Attachment" at bounding box center [358, 218] width 43 height 31
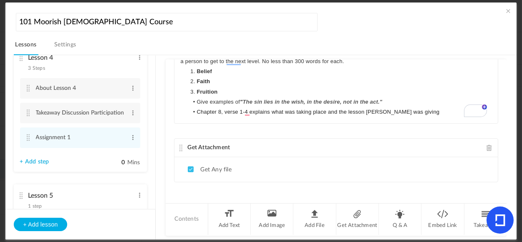
scroll to position [0, 0]
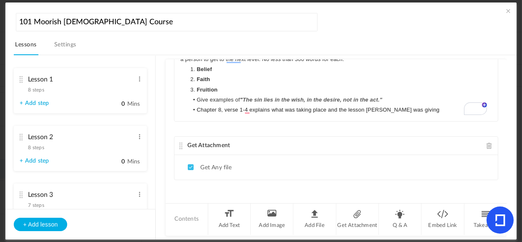
click at [39, 91] on span "8 steps" at bounding box center [36, 89] width 16 height 5
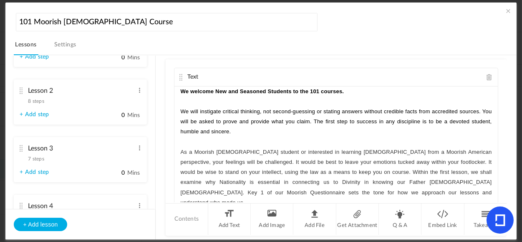
click at [41, 101] on span "8 steps" at bounding box center [36, 101] width 16 height 5
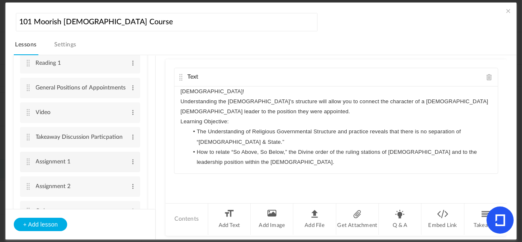
click at [26, 162] on cite at bounding box center [28, 161] width 6 height 7
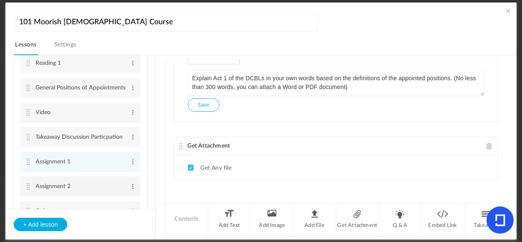
click at [27, 185] on cite at bounding box center [28, 186] width 6 height 7
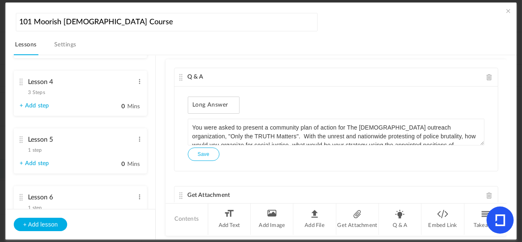
click at [41, 93] on span "3 Steps" at bounding box center [36, 92] width 17 height 5
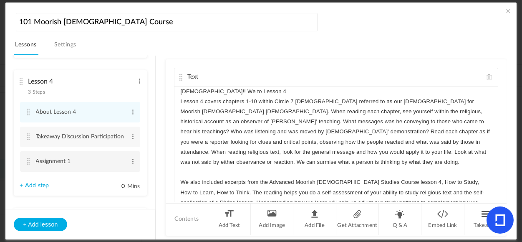
click at [25, 162] on cite at bounding box center [28, 161] width 6 height 7
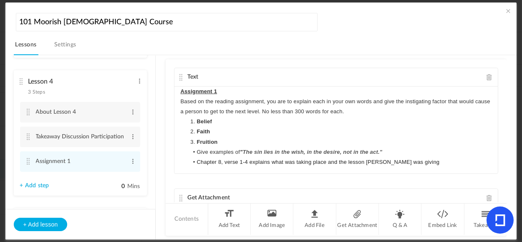
drag, startPoint x: 152, startPoint y: 117, endPoint x: 152, endPoint y: 129, distance: 12.1
click at [152, 129] on ul "Lesson 1 8 steps Edit Delete Introduction to Lesson 1 Edit Delete Reading 1 Edi…" at bounding box center [80, 132] width 150 height 153
click at [38, 187] on link "+ Add step" at bounding box center [34, 185] width 29 height 7
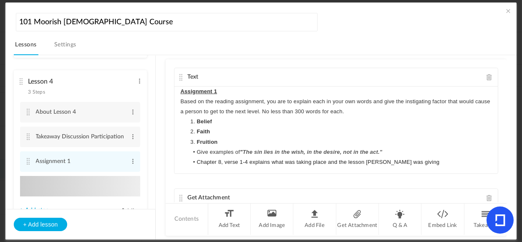
type input "Step 4"
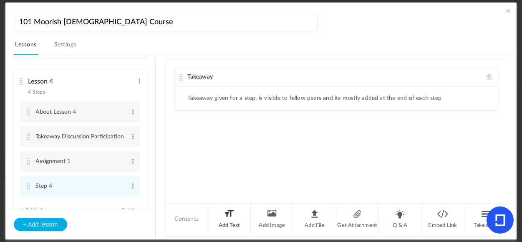
click at [233, 213] on li "Add Text" at bounding box center [229, 218] width 43 height 31
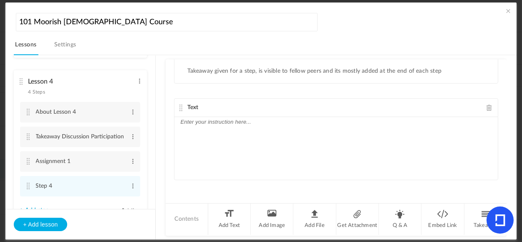
drag, startPoint x: 504, startPoint y: 90, endPoint x: 506, endPoint y: 84, distance: 6.5
click at [506, 84] on div "Lesson 1 8 steps Edit Delete Introduction to Lesson 1 Edit Delete" at bounding box center [266, 147] width 504 height 185
click at [476, 73] on ul "Takeaway given for a step, is visible to fellow peers and its mostly added at t…" at bounding box center [337, 71] width 324 height 24
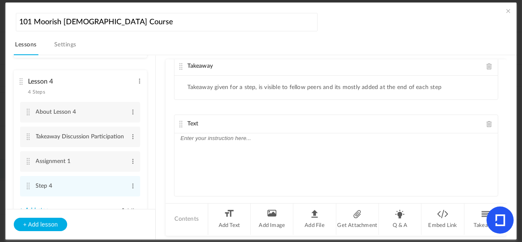
scroll to position [8, 0]
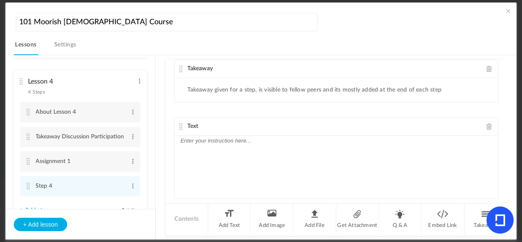
click at [487, 68] on span at bounding box center [490, 69] width 6 height 6
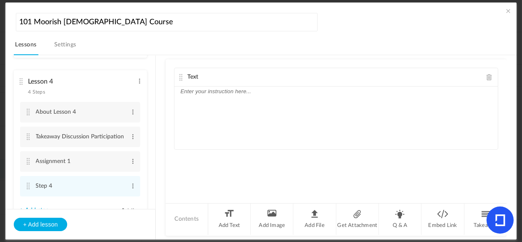
click at [215, 99] on div at bounding box center [337, 117] width 324 height 63
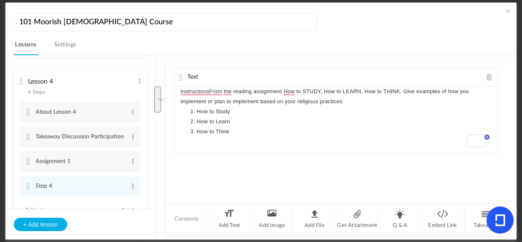
drag, startPoint x: 233, startPoint y: 133, endPoint x: 195, endPoint y: 113, distance: 43.7
click at [195, 113] on ol "How to Study How to Learn How to Think" at bounding box center [337, 121] width 312 height 30
click at [180, 114] on button "button" at bounding box center [186, 116] width 12 height 10
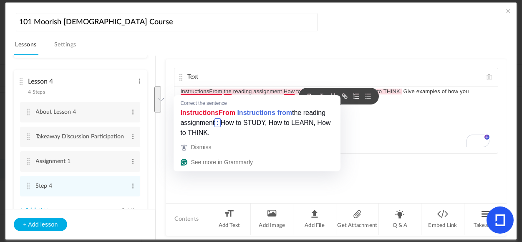
click at [211, 92] on p "InstructionsFrom the reading assignment How to STUDY, How to LEARN, How to THIN…" at bounding box center [337, 96] width 312 height 20
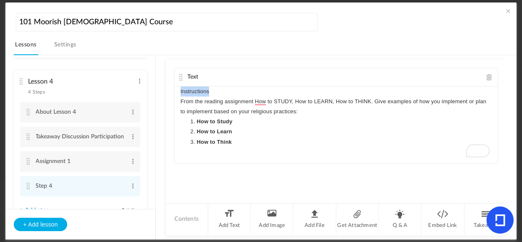
drag, startPoint x: 212, startPoint y: 91, endPoint x: 179, endPoint y: 89, distance: 32.6
click at [179, 89] on div "Instructions From the reading assignment How to STUDY, How to LEARN, How to THI…" at bounding box center [337, 124] width 324 height 77
drag, startPoint x: 273, startPoint y: 100, endPoint x: 285, endPoint y: 99, distance: 12.1
click at [285, 99] on p "From the reading assignment How to STUDY, How to LEARN, How to THINK. Give exam…" at bounding box center [337, 106] width 312 height 20
click at [281, 139] on li "How to Think" at bounding box center [340, 142] width 303 height 10
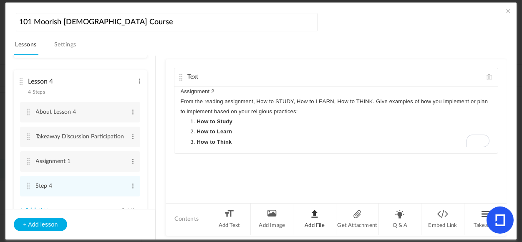
click at [312, 218] on li "Add File" at bounding box center [315, 218] width 43 height 31
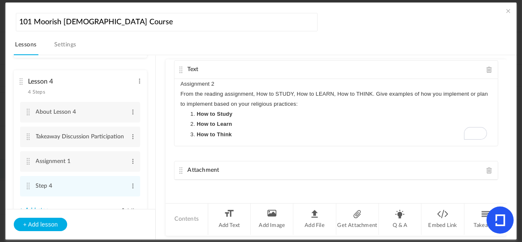
click at [487, 169] on span at bounding box center [490, 170] width 6 height 6
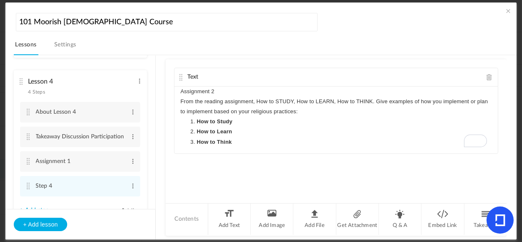
scroll to position [0, 0]
click at [356, 214] on li "Get Attachment" at bounding box center [358, 218] width 43 height 31
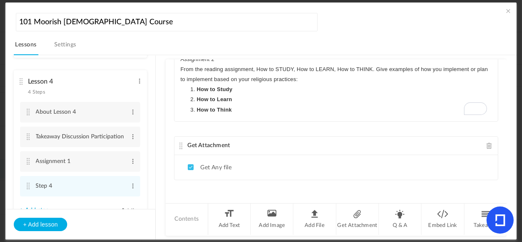
scroll to position [195, 0]
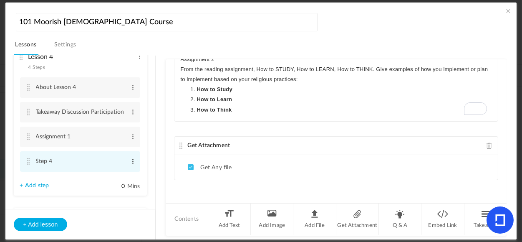
click at [131, 161] on span at bounding box center [133, 161] width 6 height 8
click at [107, 172] on link "Edit" at bounding box center [119, 175] width 33 height 10
type input "S"
type input "Assignment 2"
click at [86, 223] on div "+ Add lesson" at bounding box center [80, 224] width 150 height 30
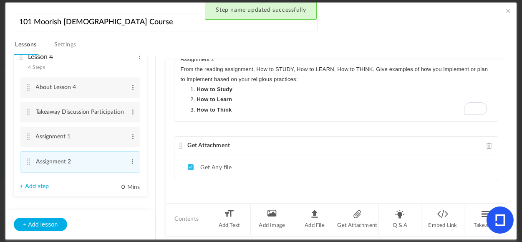
drag, startPoint x: 504, startPoint y: 175, endPoint x: 508, endPoint y: 114, distance: 60.6
click at [508, 114] on div "Lesson 1 8 steps Edit Delete Introduction to Lesson 1 Edit Delete" at bounding box center [266, 147] width 504 height 185
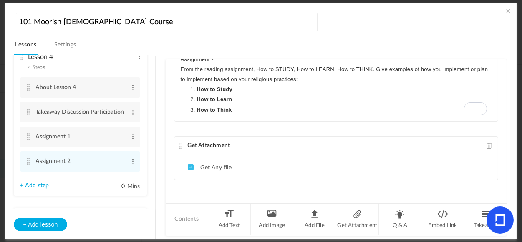
scroll to position [0, 0]
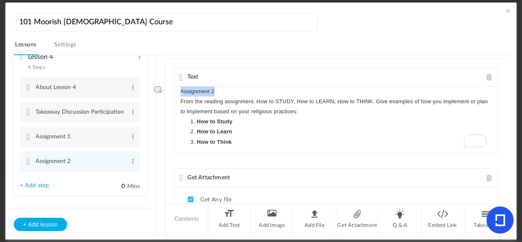
drag, startPoint x: 221, startPoint y: 94, endPoint x: 160, endPoint y: 85, distance: 60.8
click at [160, 85] on section "Lesson 1 8 steps Edit Delete Introduction to Lesson 1 Edit Delete 0" at bounding box center [266, 147] width 484 height 185
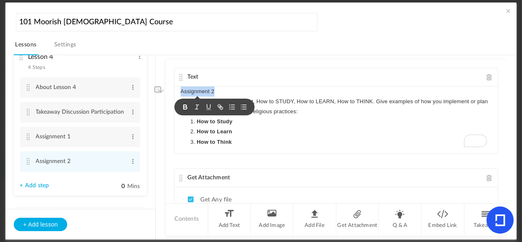
click at [185, 108] on icon "button" at bounding box center [186, 107] width 8 height 8
drag, startPoint x: 207, startPoint y: 107, endPoint x: 203, endPoint y: 111, distance: 5.6
click at [207, 106] on icon "button" at bounding box center [208, 106] width 3 height 4
click at [133, 172] on li "Assignment 2 Edit Delete" at bounding box center [80, 161] width 120 height 20
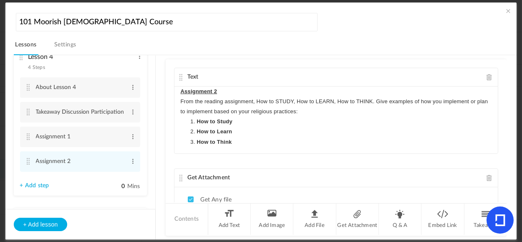
click at [43, 185] on link "+ Add step" at bounding box center [34, 185] width 29 height 7
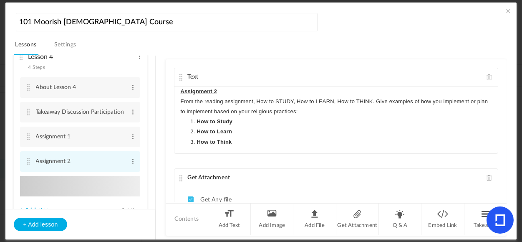
type input "Step 5"
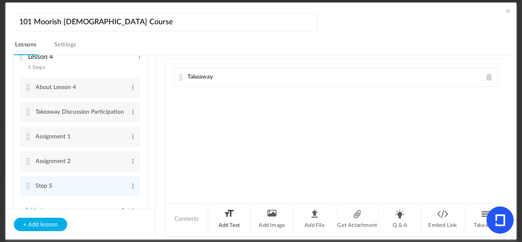
drag, startPoint x: 233, startPoint y: 215, endPoint x: 252, endPoint y: 186, distance: 34.4
click at [233, 215] on li "Add Text" at bounding box center [229, 218] width 43 height 31
click at [487, 72] on span at bounding box center [490, 74] width 6 height 6
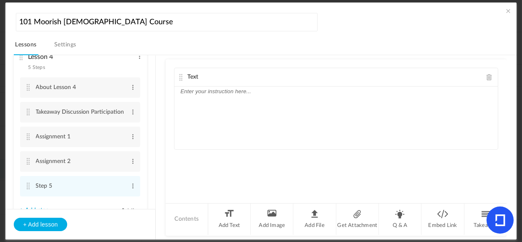
click at [223, 102] on div at bounding box center [337, 117] width 324 height 63
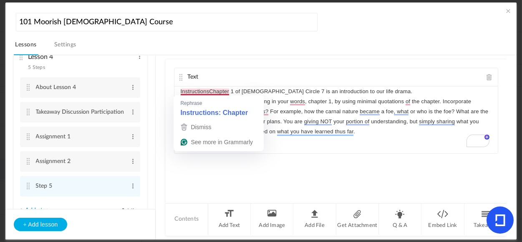
click at [210, 92] on p "InstructionsChapter 1 of the Holy Koran Circle 7 is an introduction to our life…" at bounding box center [337, 91] width 312 height 10
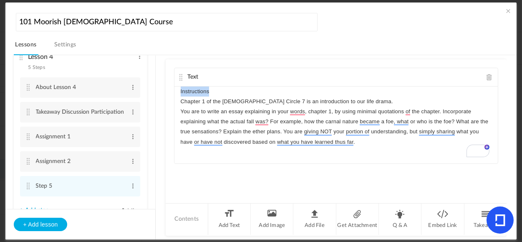
drag, startPoint x: 215, startPoint y: 91, endPoint x: 170, endPoint y: 83, distance: 46.4
click at [170, 83] on div "Text Instructions Chapter 1 of the Holy Koran Circle 7 is an introduction to ou…" at bounding box center [337, 130] width 342 height 143
drag, startPoint x: 245, startPoint y: 92, endPoint x: 173, endPoint y: 92, distance: 72.2
click at [173, 92] on div "Text Lesson 4: Written Essy Chapter 1 of the Holy Koran Circle 7 is an introduc…" at bounding box center [337, 130] width 342 height 143
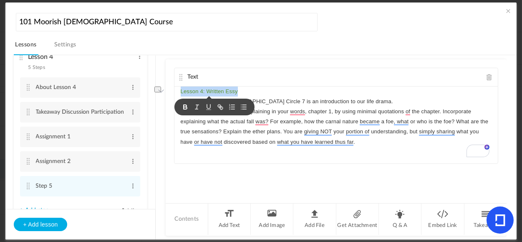
click at [182, 107] on icon "button" at bounding box center [186, 107] width 8 height 8
click at [215, 161] on div "Lesson 4: Written Essy Chapter 1 of the Holy Koran Circle 7 is an introduction …" at bounding box center [337, 124] width 324 height 77
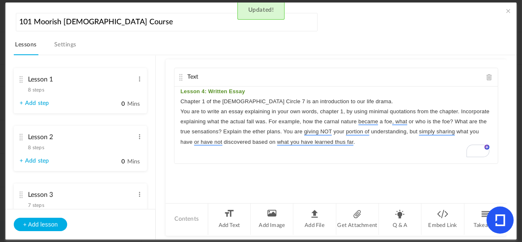
scroll to position [61, 0]
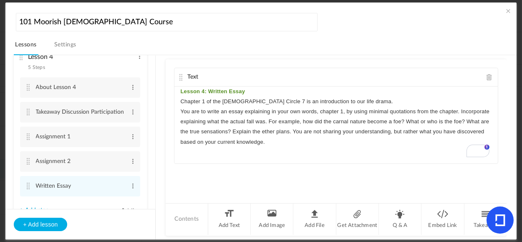
click at [232, 129] on p "You are to write an essay explaining in your own words, chapter 1, by using min…" at bounding box center [337, 126] width 312 height 41
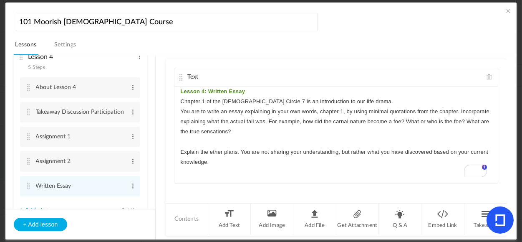
click at [299, 121] on p "You are to write an essay explaining in your own words, chapter 1, by using min…" at bounding box center [337, 121] width 312 height 30
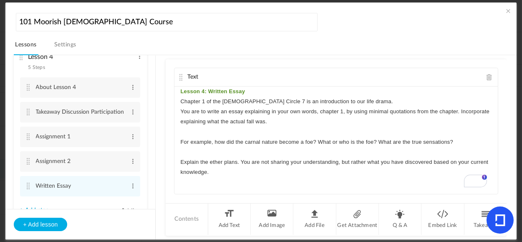
click at [260, 91] on p "Lesson 4: Written Essay" at bounding box center [337, 91] width 312 height 10
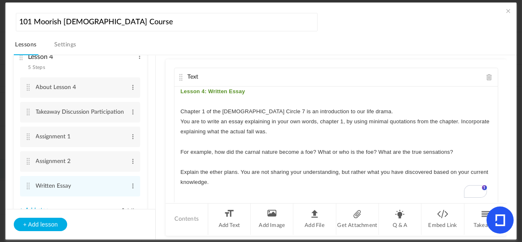
scroll to position [24, 0]
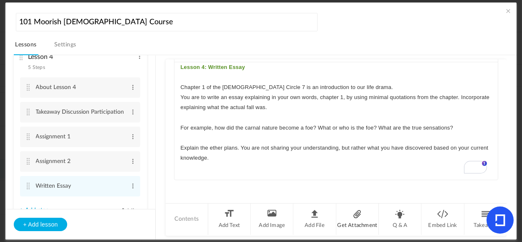
click at [352, 217] on li "Get Attachment" at bounding box center [358, 218] width 43 height 31
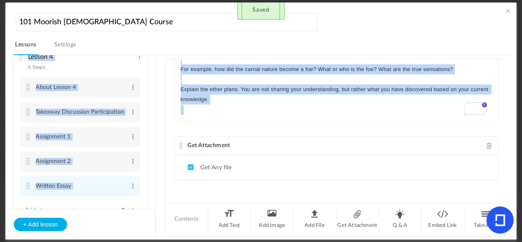
drag, startPoint x: 152, startPoint y: 115, endPoint x: 159, endPoint y: 138, distance: 23.5
click at [159, 138] on section "Lesson 1 8 steps Edit Delete Introduction to Lesson 1 Edit Delete 0" at bounding box center [266, 147] width 484 height 185
click at [280, 109] on p "To enrich screen reader interactions, please activate Accessibility in Grammarl…" at bounding box center [337, 110] width 312 height 10
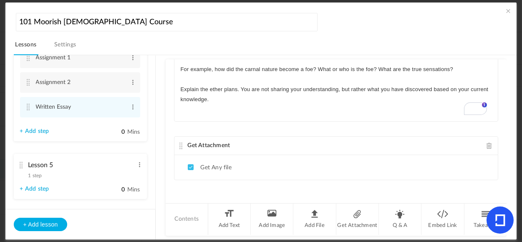
scroll to position [276, 0]
click at [35, 129] on link "+ Add step" at bounding box center [34, 130] width 29 height 7
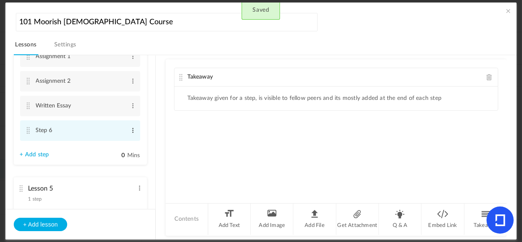
click at [130, 132] on span at bounding box center [133, 130] width 6 height 8
click at [112, 147] on link "Edit" at bounding box center [119, 144] width 33 height 10
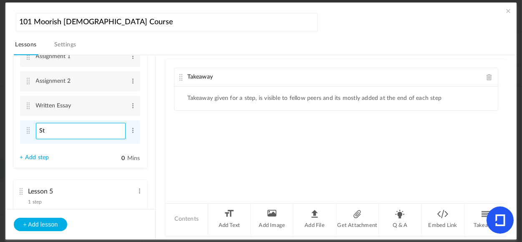
type input "S"
type input "Quiz"
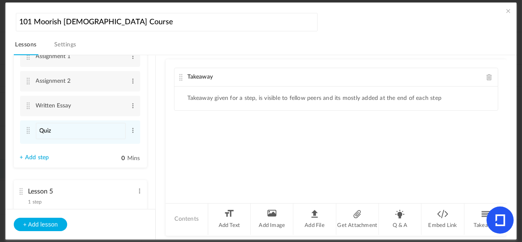
click at [488, 79] on span at bounding box center [490, 77] width 6 height 6
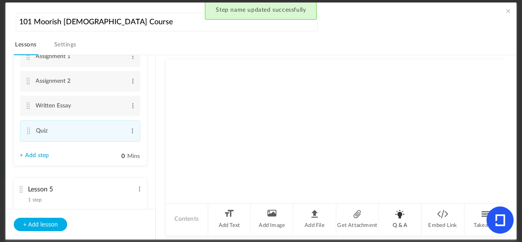
click at [400, 220] on li "Q & A" at bounding box center [400, 218] width 43 height 31
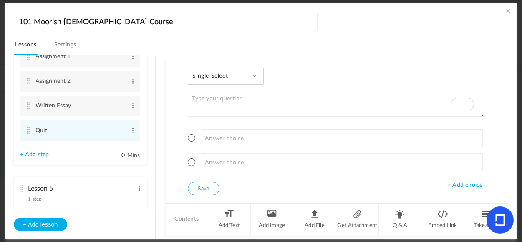
scroll to position [46, 0]
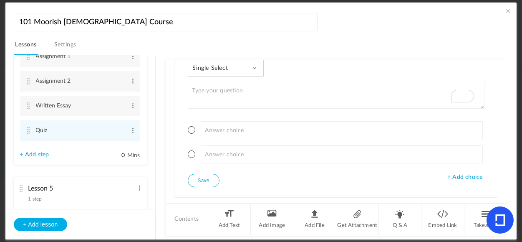
click at [255, 68] on span at bounding box center [255, 68] width 4 height 4
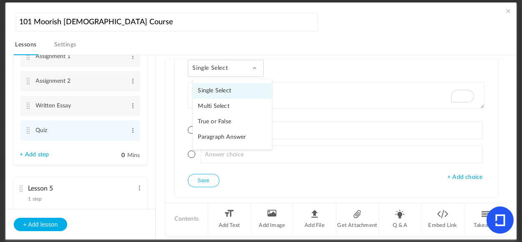
click at [223, 91] on link "Single Select" at bounding box center [232, 90] width 79 height 15
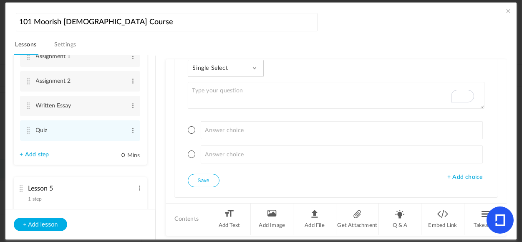
click at [467, 176] on span "+ Add choice" at bounding box center [465, 177] width 35 height 7
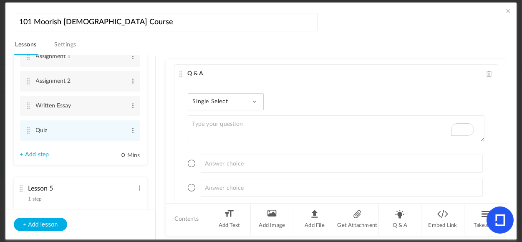
click at [179, 73] on cite at bounding box center [181, 74] width 6 height 7
click at [181, 72] on cite at bounding box center [181, 74] width 6 height 7
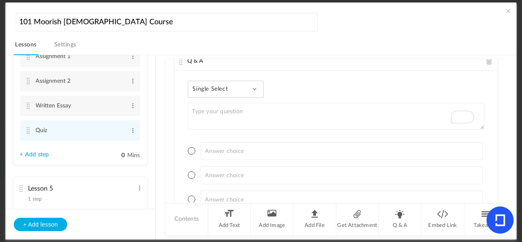
click at [257, 89] on div "Single Select Single Select Multi Select True or False Paragraph Answer" at bounding box center [226, 89] width 76 height 17
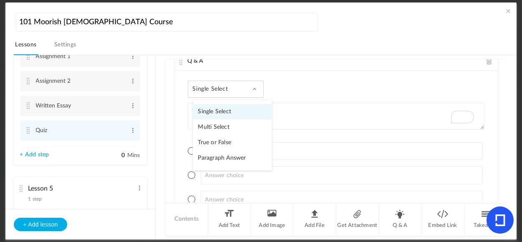
click at [227, 125] on link "Multi Select" at bounding box center [232, 126] width 79 height 15
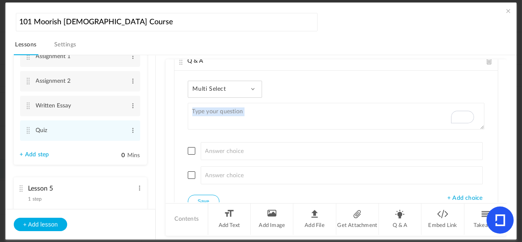
drag, startPoint x: 507, startPoint y: 102, endPoint x: 511, endPoint y: 149, distance: 47.0
click at [511, 149] on div "Lesson 1 8 steps Edit Delete Introduction to Lesson 1 Edit Delete" at bounding box center [266, 147] width 504 height 185
click at [252, 89] on span at bounding box center [253, 89] width 4 height 4
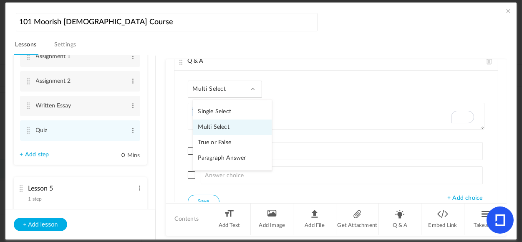
click at [220, 109] on link "Single Select" at bounding box center [232, 111] width 79 height 15
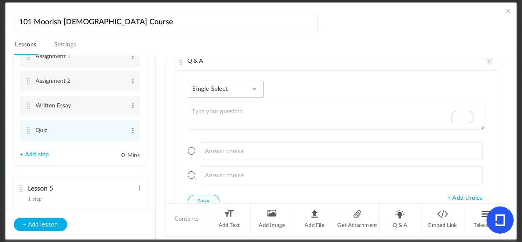
click at [431, 86] on div "Single Select Single Select Multi Select True or False Paragraph Answer + Add c…" at bounding box center [337, 144] width 324 height 147
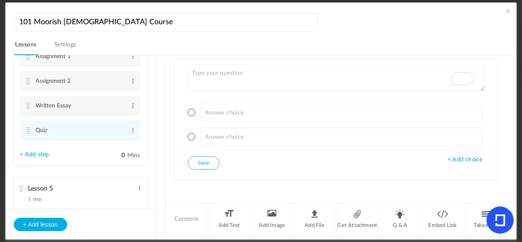
click at [465, 157] on span "+ Add choice" at bounding box center [465, 159] width 35 height 7
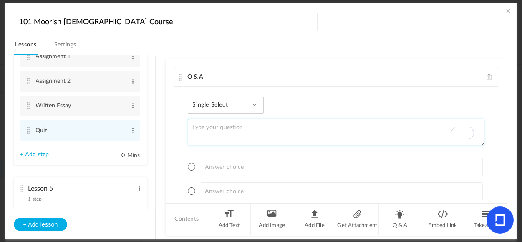
click at [256, 132] on textarea "To enrich screen reader interactions, please activate Accessibility in Grammarl…" at bounding box center [336, 132] width 297 height 27
type textarea "W"
paste textarea "Perfected man must pass through all the ways of life."
type textarea "Perfected man must pass through all the ways of life."
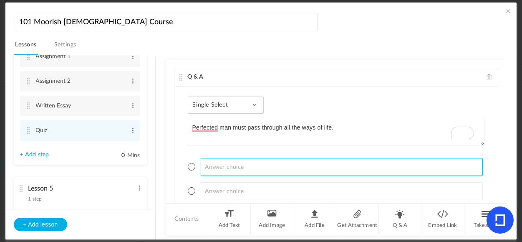
click at [337, 169] on input at bounding box center [342, 167] width 282 height 18
type input "Chap 2"
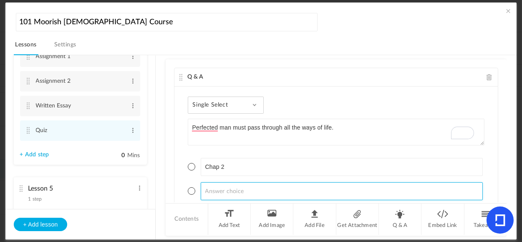
click at [258, 190] on input at bounding box center [342, 191] width 282 height 18
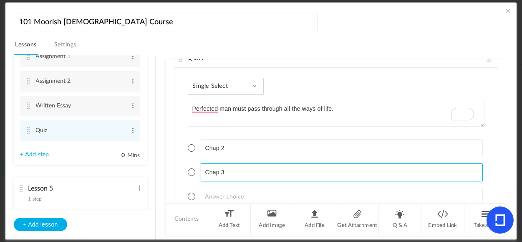
scroll to position [42, 0]
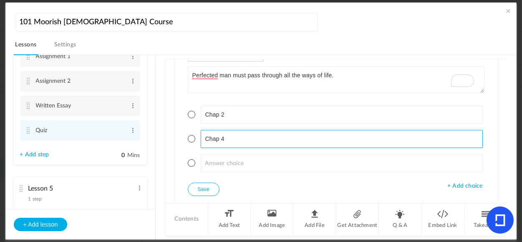
type input "Chap 4"
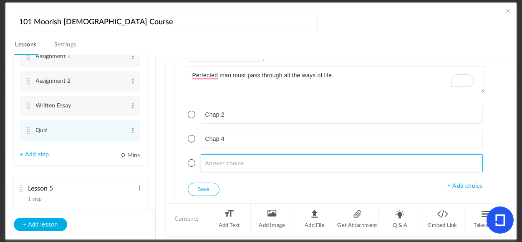
click at [249, 163] on input at bounding box center [342, 163] width 282 height 18
type input "Chap 1"
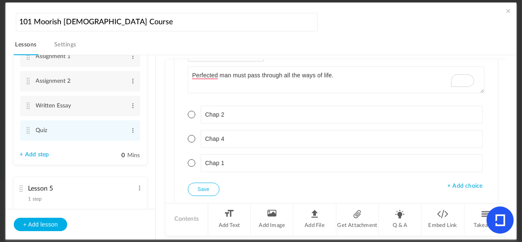
click at [205, 191] on button "Save" at bounding box center [204, 188] width 32 height 13
click at [192, 163] on span at bounding box center [192, 163] width 8 height 8
click at [212, 190] on button "Save" at bounding box center [204, 188] width 32 height 13
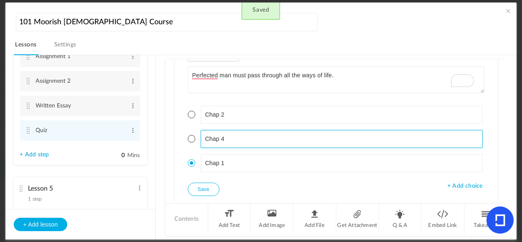
drag, startPoint x: 509, startPoint y: 138, endPoint x: 509, endPoint y: 152, distance: 14.6
click at [510, 161] on div "Lesson 1 8 steps Edit Delete Introduction to Lesson 1 Edit Delete" at bounding box center [266, 147] width 504 height 185
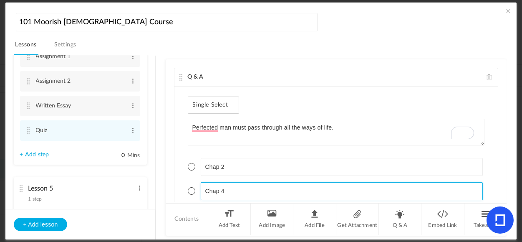
scroll to position [79, 0]
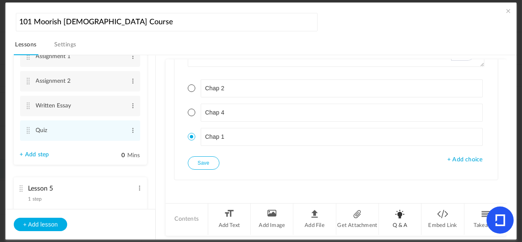
click at [403, 220] on li "Q & A" at bounding box center [400, 218] width 43 height 31
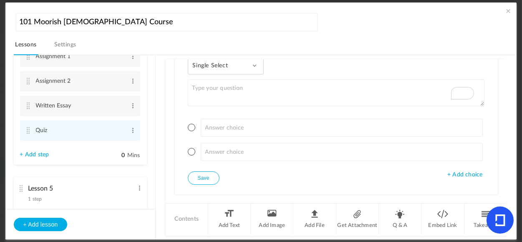
click at [460, 172] on span "+ Add choice" at bounding box center [465, 174] width 35 height 7
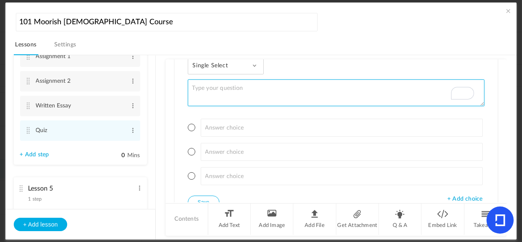
click at [217, 86] on textarea "To enrich screen reader interactions, please activate Accessibility in Grammarl…" at bounding box center [336, 92] width 297 height 27
paste textarea "When men have learned that when they harm a living thing, they harm themselves."
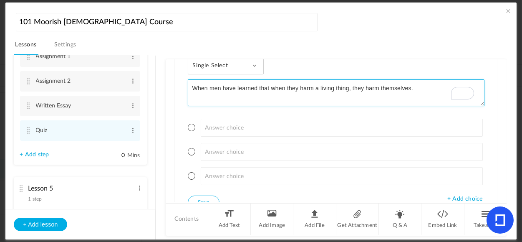
type textarea "When men have learned that when they harm a living thing, they harm themselves."
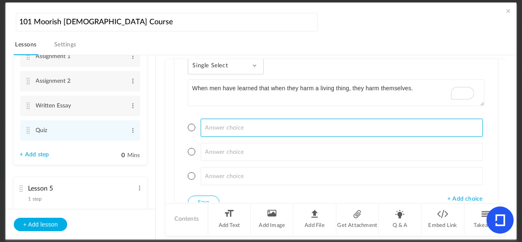
click at [256, 124] on input at bounding box center [342, 128] width 282 height 18
type input "Chap 2"
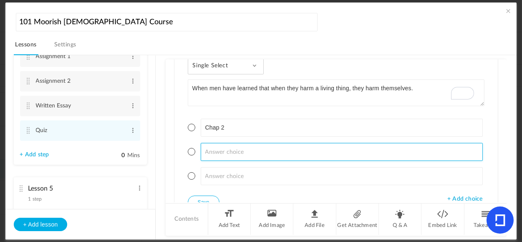
click at [249, 152] on input at bounding box center [342, 152] width 282 height 18
type input "Chap 6"
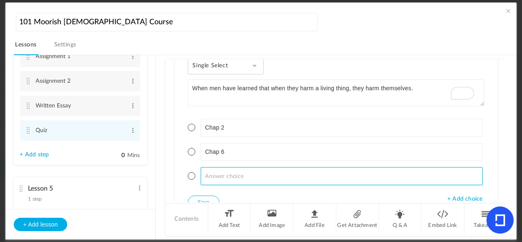
click at [261, 178] on input at bounding box center [342, 176] width 282 height 18
type input "Chap 10"
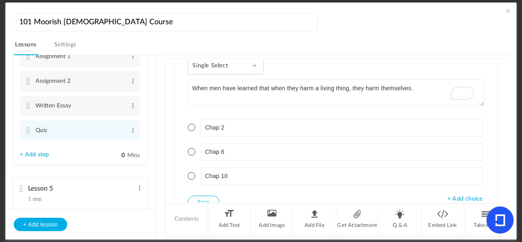
click at [190, 177] on span at bounding box center [192, 176] width 8 height 8
click at [197, 201] on button "Save" at bounding box center [204, 201] width 32 height 13
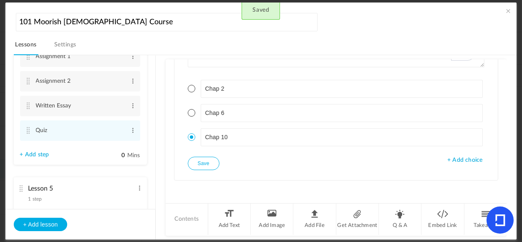
drag, startPoint x: 509, startPoint y: 199, endPoint x: 512, endPoint y: 188, distance: 11.6
click at [512, 189] on div "Lesson 1 8 steps Edit Delete Introduction to Lesson 1 Edit Delete" at bounding box center [266, 147] width 504 height 185
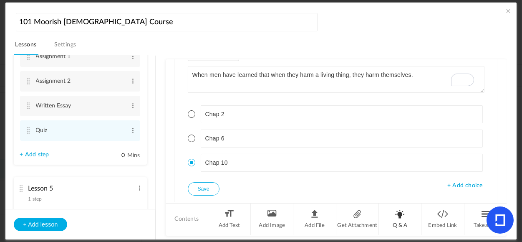
click at [398, 217] on li "Q & A" at bounding box center [400, 218] width 43 height 31
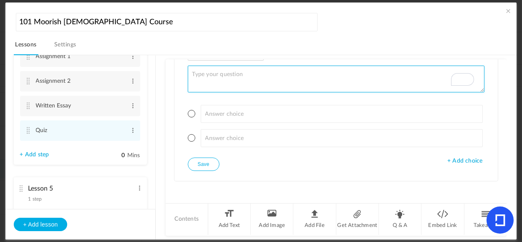
click at [231, 82] on textarea "To enrich screen reader interactions, please activate Accessibility in Grammarl…" at bounding box center [336, 79] width 297 height 27
paste textarea "You may never point the way and tell the multitudes to do what you have never d…"
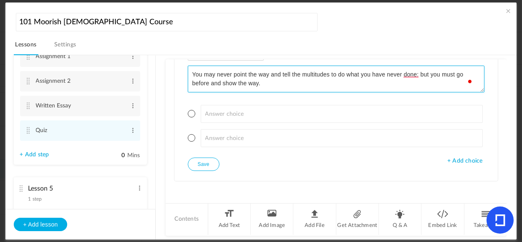
type textarea "You may never point the way and tell the multitudes to do what you have never d…"
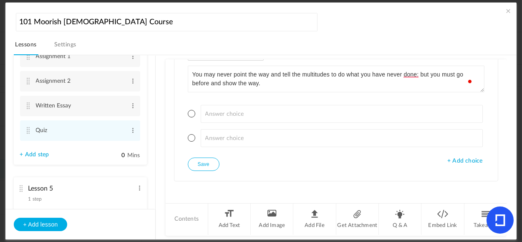
click at [469, 159] on span "+ Add choice" at bounding box center [465, 160] width 35 height 7
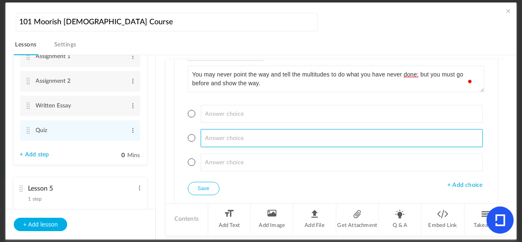
click at [252, 137] on input at bounding box center [342, 138] width 282 height 18
type input "Chap 4"
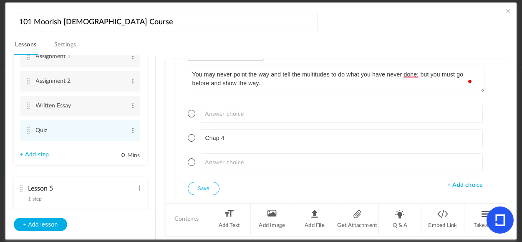
click at [189, 134] on span at bounding box center [192, 138] width 8 height 8
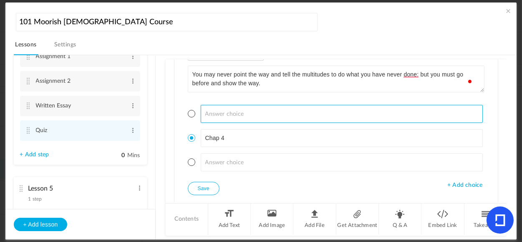
click at [230, 110] on input at bounding box center [342, 114] width 282 height 18
type input "Chap 2"
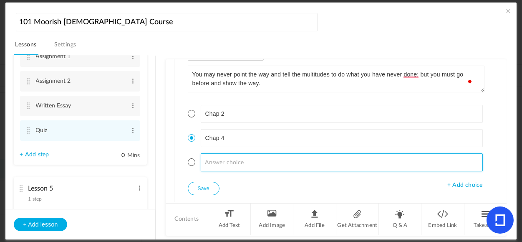
click at [230, 162] on input at bounding box center [342, 162] width 282 height 18
type input "Chap 1"
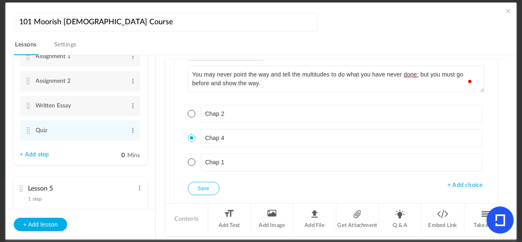
click at [208, 189] on button "Save" at bounding box center [204, 188] width 32 height 13
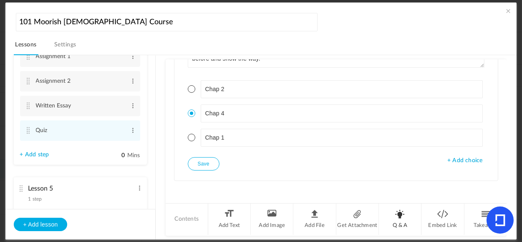
click at [400, 219] on li "Q & A" at bounding box center [400, 218] width 43 height 31
click at [475, 155] on ul at bounding box center [336, 126] width 297 height 63
click at [459, 159] on span "+ Add choice" at bounding box center [465, 161] width 35 height 7
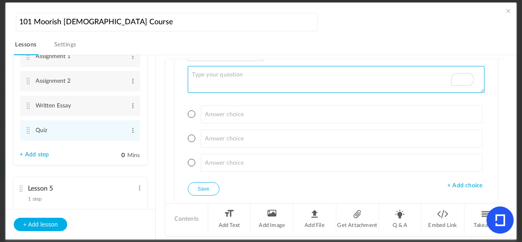
click at [277, 83] on textarea "To enrich screen reader interactions, please activate Accessibility in Grammarl…" at bounding box center [336, 79] width 297 height 27
paste textarea "Force is the will of [DEMOGRAPHIC_DATA] and is omnipotent, and power is that wi…"
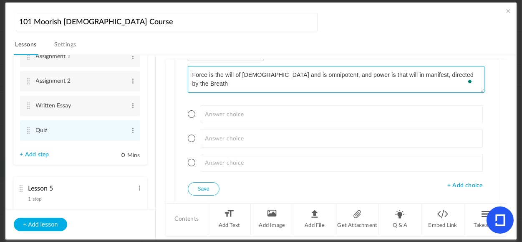
type textarea "Force is the will of [DEMOGRAPHIC_DATA] and is omnipotent, and power is that wi…"
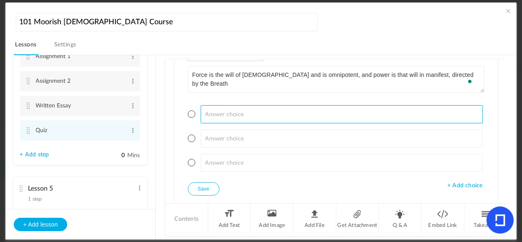
click at [224, 115] on input at bounding box center [342, 114] width 282 height 18
type input "Chap 4"
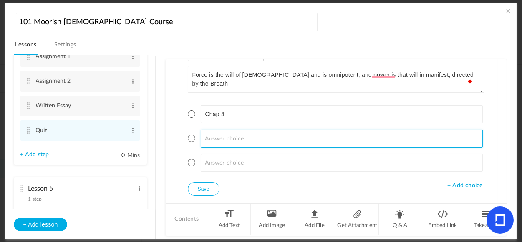
click at [259, 138] on input at bounding box center [342, 138] width 282 height 18
type input "Chap 11"
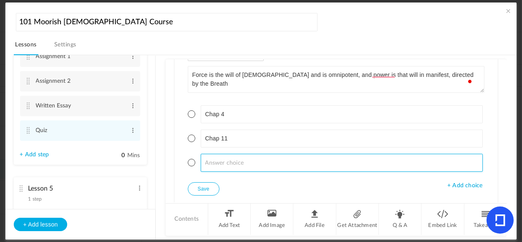
click at [261, 161] on input at bounding box center [342, 163] width 282 height 18
type input "Chap 7"
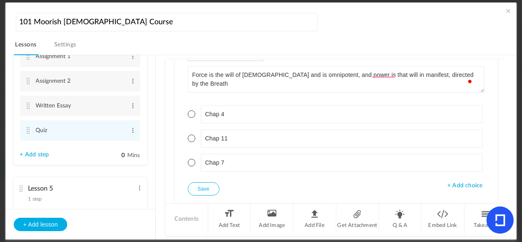
click at [189, 162] on span at bounding box center [192, 163] width 8 height 8
click at [212, 188] on button "Save" at bounding box center [204, 188] width 32 height 13
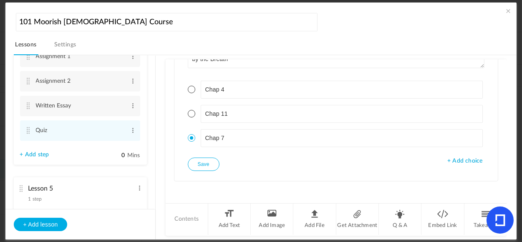
click at [212, 162] on button "Save" at bounding box center [204, 163] width 32 height 13
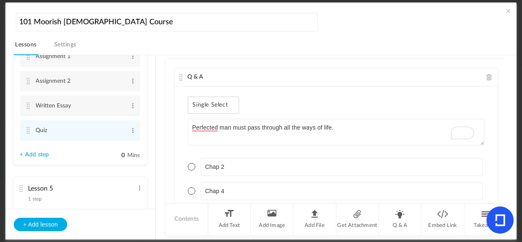
click at [508, 13] on span at bounding box center [508, 11] width 8 height 8
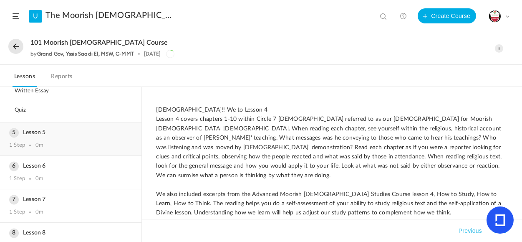
click at [36, 133] on h3 "Lesson 5" at bounding box center [70, 132] width 123 height 7
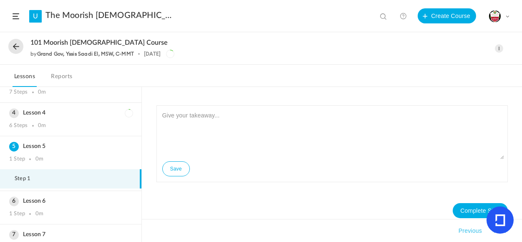
scroll to position [86, 0]
click at [499, 46] on span at bounding box center [499, 48] width 8 height 8
click at [434, 67] on link "Edit" at bounding box center [464, 66] width 79 height 15
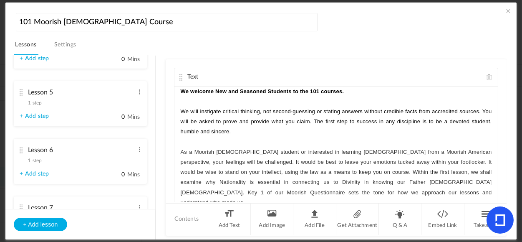
scroll to position [417, 0]
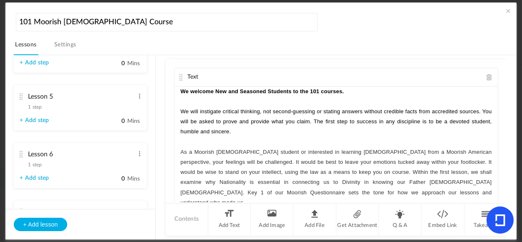
drag, startPoint x: 152, startPoint y: 149, endPoint x: 156, endPoint y: 137, distance: 12.4
click at [156, 137] on section "Lesson 1 8 steps Edit Delete Introduction to Lesson 1 Edit Delete 0" at bounding box center [266, 147] width 484 height 185
drag, startPoint x: 155, startPoint y: 141, endPoint x: 156, endPoint y: 128, distance: 13.4
click at [156, 128] on section "Lesson 1 8 steps Edit Delete Introduction to Lesson 1 Edit Delete 0" at bounding box center [266, 147] width 484 height 185
drag, startPoint x: 152, startPoint y: 138, endPoint x: 157, endPoint y: 105, distance: 33.0
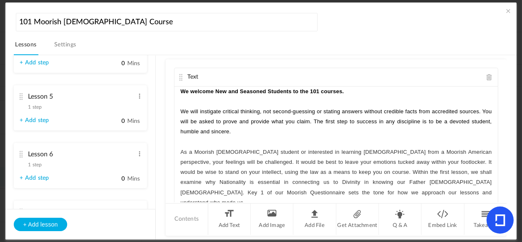
click at [154, 115] on ul "Lesson 1 8 steps Edit Delete Introduction to Lesson 1 Edit Delete Reading 1 Edi…" at bounding box center [80, 132] width 150 height 153
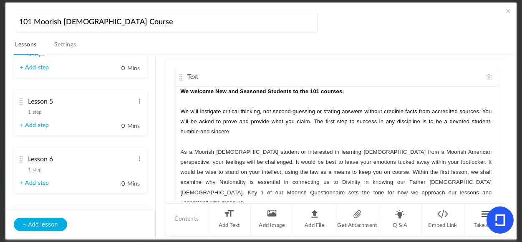
scroll to position [415, 0]
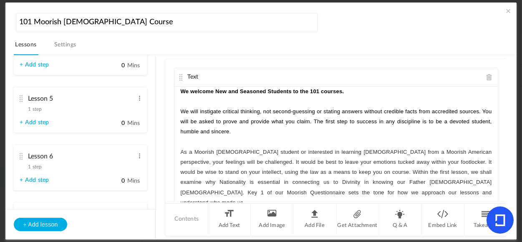
click at [51, 116] on li "Lesson 5 1 step Edit Delete + Add step 0 Mins" at bounding box center [80, 109] width 133 height 45
click at [21, 98] on cite at bounding box center [21, 98] width 6 height 7
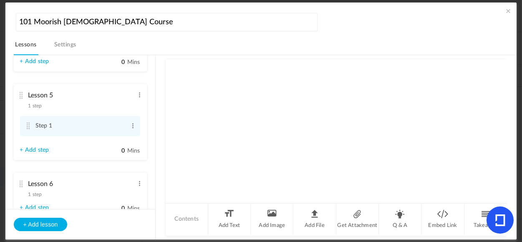
scroll to position [211, 0]
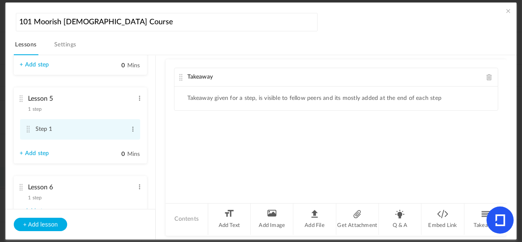
click at [26, 130] on cite at bounding box center [28, 129] width 6 height 7
click at [488, 77] on span at bounding box center [490, 77] width 6 height 6
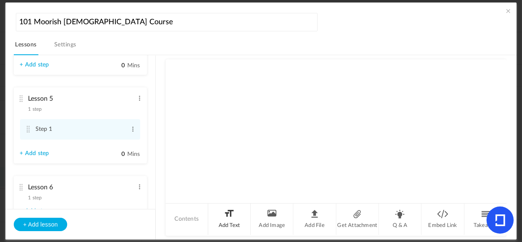
click at [231, 219] on li "Add Text" at bounding box center [229, 218] width 43 height 31
click at [28, 132] on cite at bounding box center [28, 129] width 6 height 7
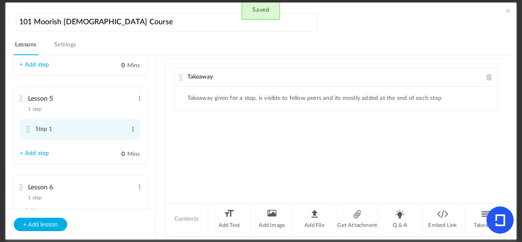
click at [130, 129] on span at bounding box center [133, 129] width 6 height 8
click at [112, 141] on link "Edit" at bounding box center [119, 143] width 33 height 10
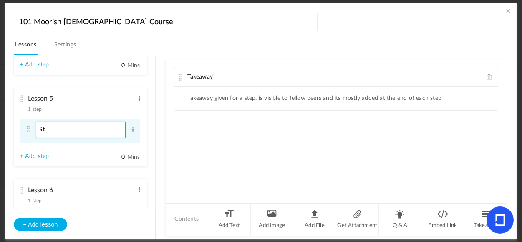
type input "S"
type input "Introduction to Lesson 5"
click at [243, 96] on li "Takeaway given for a step, is visible to fellow peers and its mostly added at t…" at bounding box center [315, 98] width 254 height 7
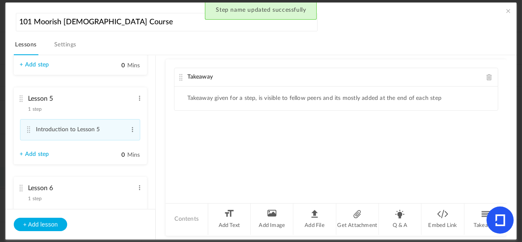
click at [487, 76] on span at bounding box center [490, 77] width 6 height 6
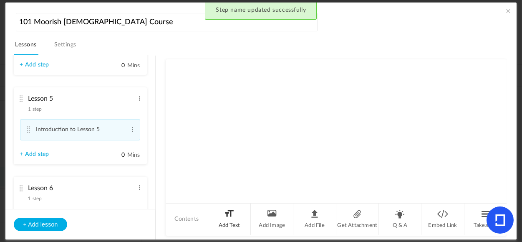
click at [229, 222] on li "Add Text" at bounding box center [229, 218] width 43 height 31
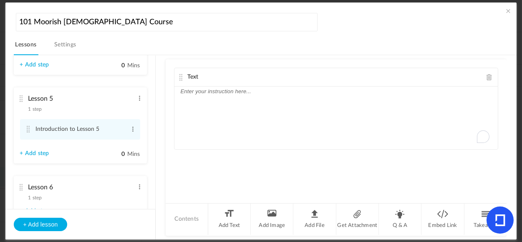
click at [243, 103] on div "To enrich screen reader interactions, please activate Accessibility in Grammarl…" at bounding box center [337, 117] width 324 height 63
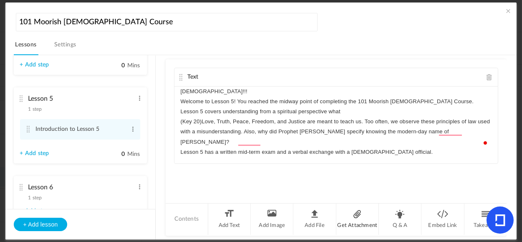
click at [355, 217] on li "Get Attachment" at bounding box center [358, 218] width 43 height 31
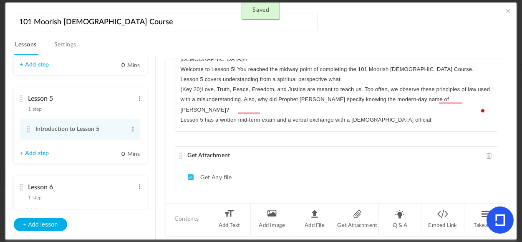
click at [487, 152] on span at bounding box center [490, 155] width 6 height 6
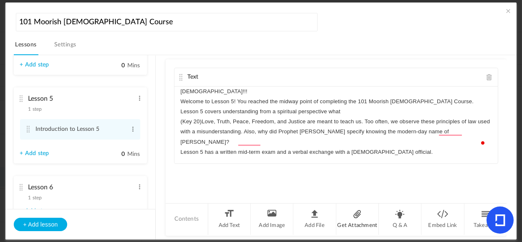
scroll to position [0, 0]
click at [314, 217] on li "Add File" at bounding box center [315, 218] width 43 height 31
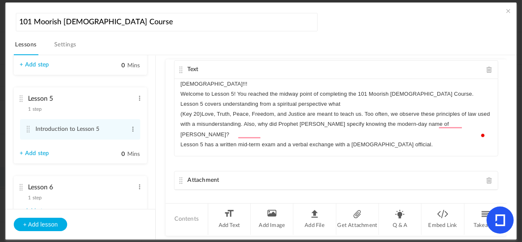
click at [212, 177] on span "Attachment" at bounding box center [204, 180] width 32 height 6
click at [179, 177] on cite at bounding box center [181, 180] width 6 height 7
click at [487, 177] on span at bounding box center [490, 180] width 6 height 6
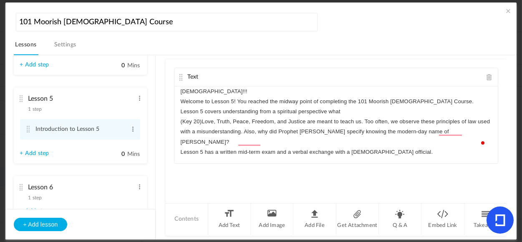
scroll to position [0, 0]
click at [314, 217] on li "Add File" at bounding box center [315, 218] width 43 height 31
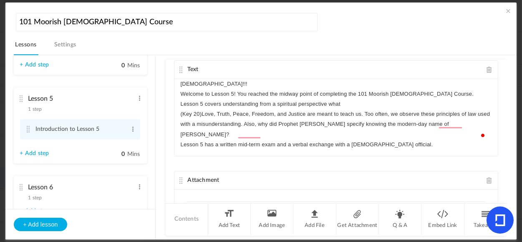
drag, startPoint x: 502, startPoint y: 126, endPoint x: 509, endPoint y: 147, distance: 22.8
click at [509, 147] on div "Lesson 1 8 steps Edit Delete Introduction to Lesson 1 Edit Delete" at bounding box center [266, 147] width 504 height 185
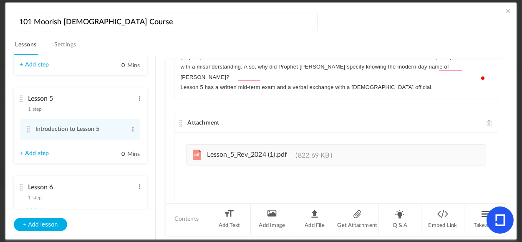
scroll to position [78, 0]
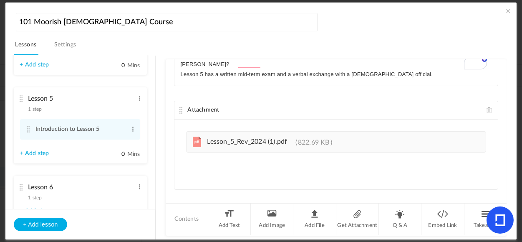
click at [29, 152] on link "+ Add step" at bounding box center [34, 153] width 29 height 7
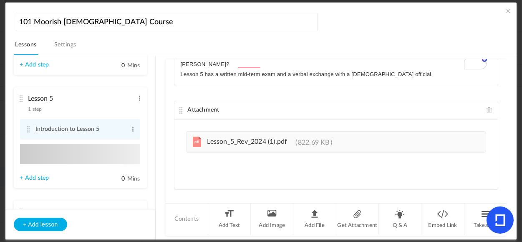
type input "Step 2"
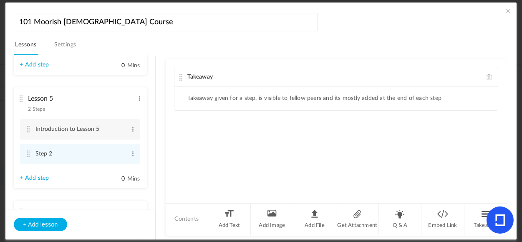
click at [488, 75] on span at bounding box center [490, 77] width 6 height 6
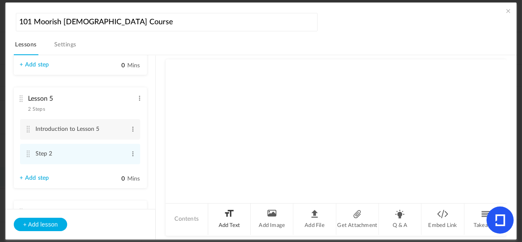
click at [237, 214] on li "Add Text" at bounding box center [229, 218] width 43 height 31
click at [221, 99] on div at bounding box center [337, 117] width 324 height 63
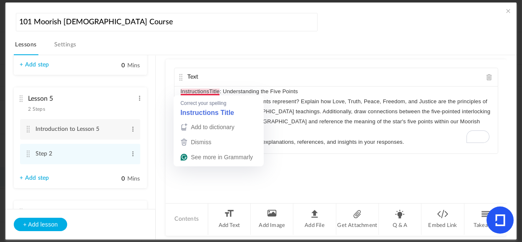
click at [210, 91] on p "InstructionsTitle: Understanding the Five Points" at bounding box center [337, 91] width 312 height 10
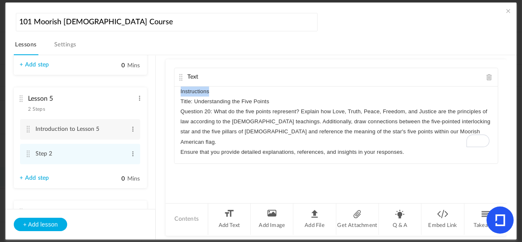
drag, startPoint x: 213, startPoint y: 91, endPoint x: 178, endPoint y: 91, distance: 34.2
click at [178, 91] on div "Instructions Title: Understanding the Five Points Question 20: What do the five…" at bounding box center [337, 124] width 324 height 77
click at [295, 95] on p "Assignment 1" at bounding box center [337, 91] width 312 height 10
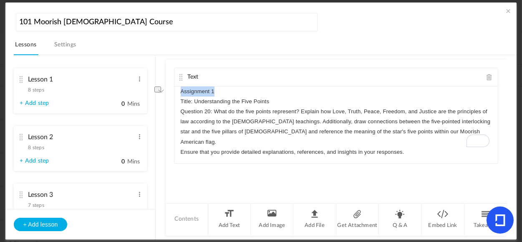
scroll to position [86, 0]
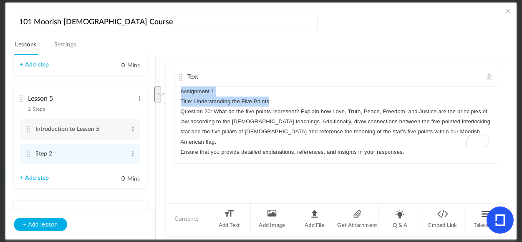
drag, startPoint x: 294, startPoint y: 101, endPoint x: 162, endPoint y: 91, distance: 132.7
click at [162, 91] on section "Lesson 1 8 steps Edit Delete Introduction to Lesson 1 Edit Delete 0" at bounding box center [266, 147] width 484 height 185
click at [200, 119] on button "button" at bounding box center [196, 117] width 12 height 10
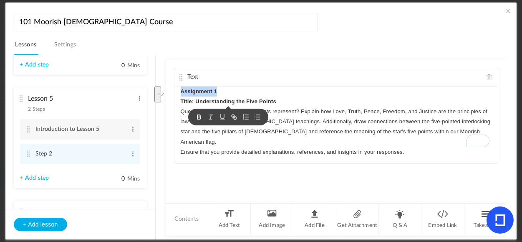
click at [288, 94] on p "Assignment 1" at bounding box center [337, 91] width 312 height 10
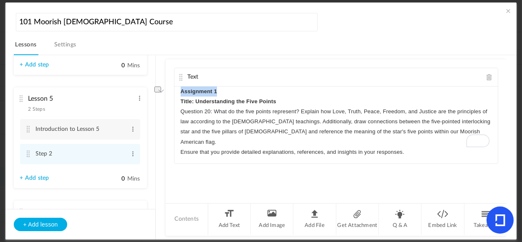
drag, startPoint x: 228, startPoint y: 91, endPoint x: 167, endPoint y: 90, distance: 61.0
click at [167, 90] on div "Text Assignment 1 Title: Understanding the Five Points Question 20: What do the…" at bounding box center [337, 147] width 342 height 176
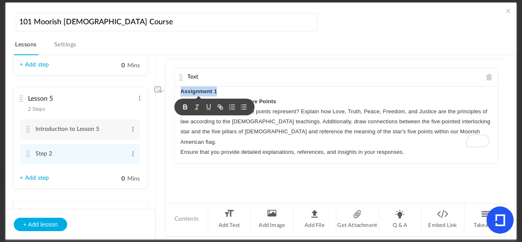
copy strong "Assignment 1"
click at [132, 153] on span at bounding box center [133, 154] width 6 height 8
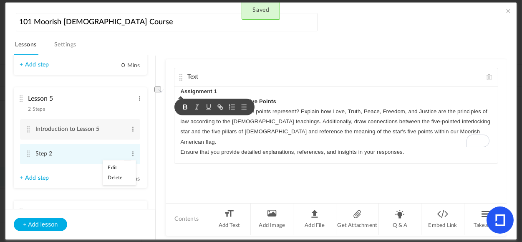
click at [117, 167] on link "Edit" at bounding box center [119, 167] width 33 height 10
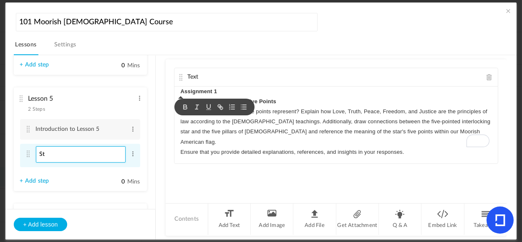
type input "S"
paste input "Assignment 1"
type input "Assignment 1"
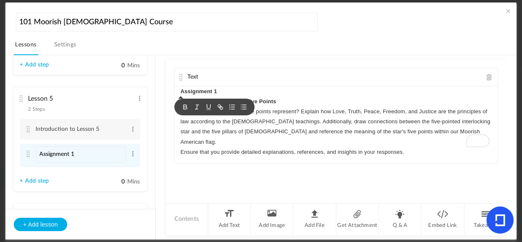
click at [37, 181] on link "+ Add step" at bounding box center [34, 180] width 29 height 7
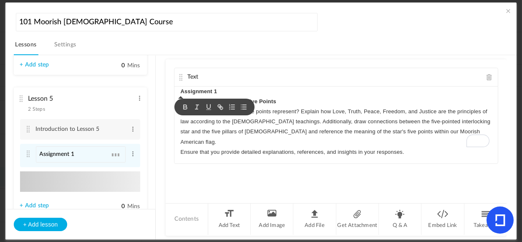
type input "Step 3"
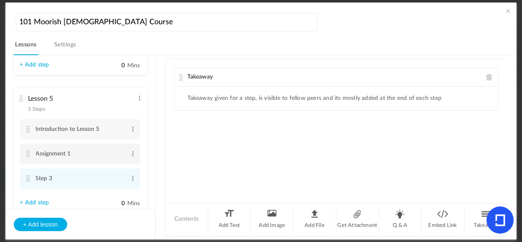
click at [26, 154] on cite at bounding box center [28, 153] width 6 height 7
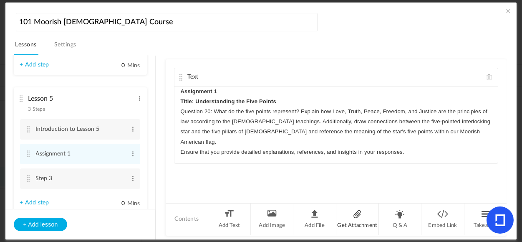
click at [357, 218] on li "Get Attachment" at bounding box center [358, 218] width 43 height 31
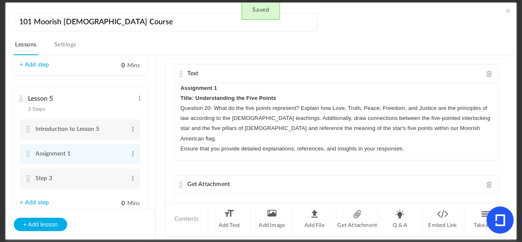
scroll to position [0, 0]
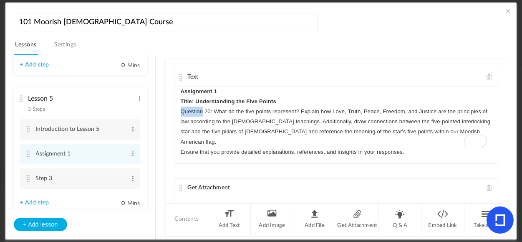
drag, startPoint x: 203, startPoint y: 109, endPoint x: 167, endPoint y: 109, distance: 35.1
click at [167, 109] on div "Text Assignment 1 Title: Understanding the Five Points Question 20: What do the…" at bounding box center [337, 130] width 342 height 143
drag, startPoint x: 203, startPoint y: 111, endPoint x: 182, endPoint y: 110, distance: 20.9
click at [182, 110] on p "Key 20: What do the five points represent? Explain how Love, Truth, Peace, Free…" at bounding box center [337, 126] width 312 height 41
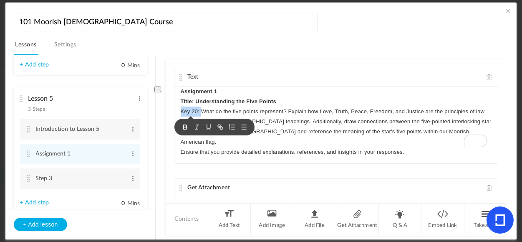
click at [180, 124] on button "button" at bounding box center [186, 127] width 12 height 10
click at [214, 162] on div "Text Assignment 1 Title: Understanding the Five Points Key 20: What do the five…" at bounding box center [337, 130] width 342 height 143
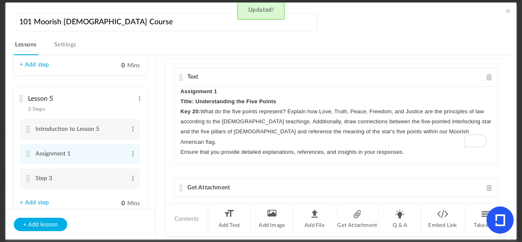
scroll to position [32, 0]
